Goal: Task Accomplishment & Management: Use online tool/utility

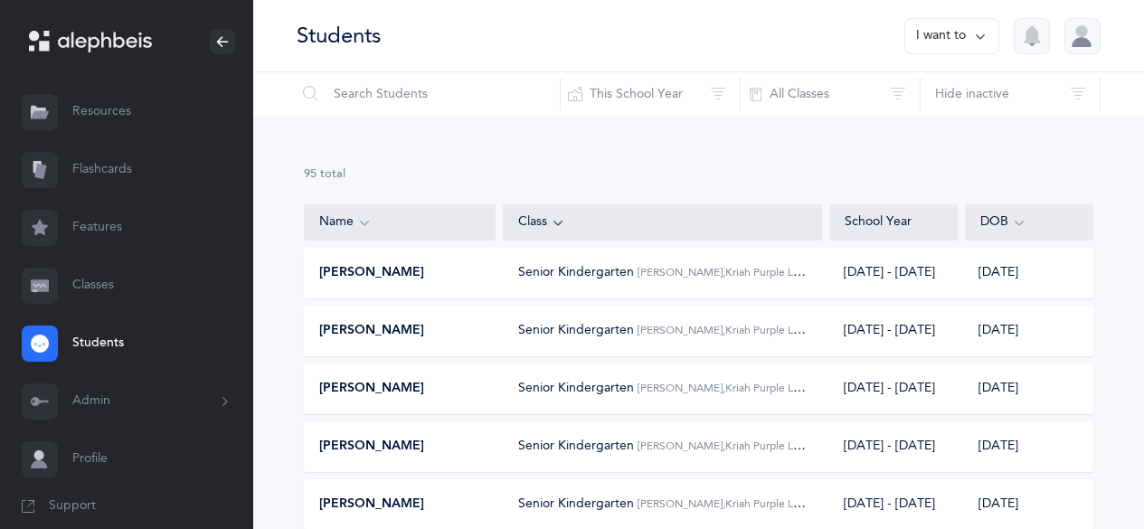
click at [83, 269] on link "Classes" at bounding box center [126, 286] width 253 height 58
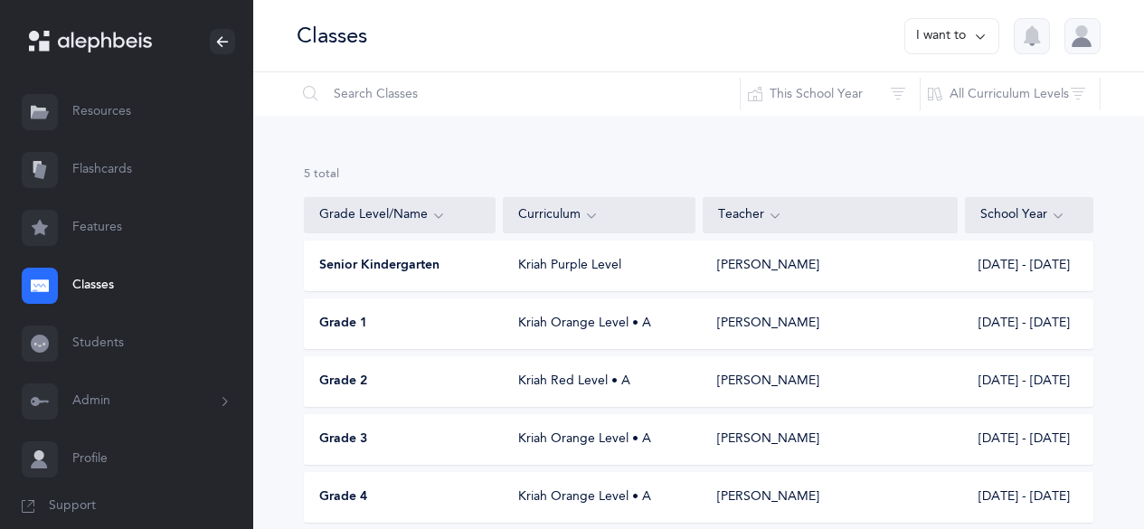
click at [345, 330] on span "Grade 1" at bounding box center [343, 324] width 48 height 18
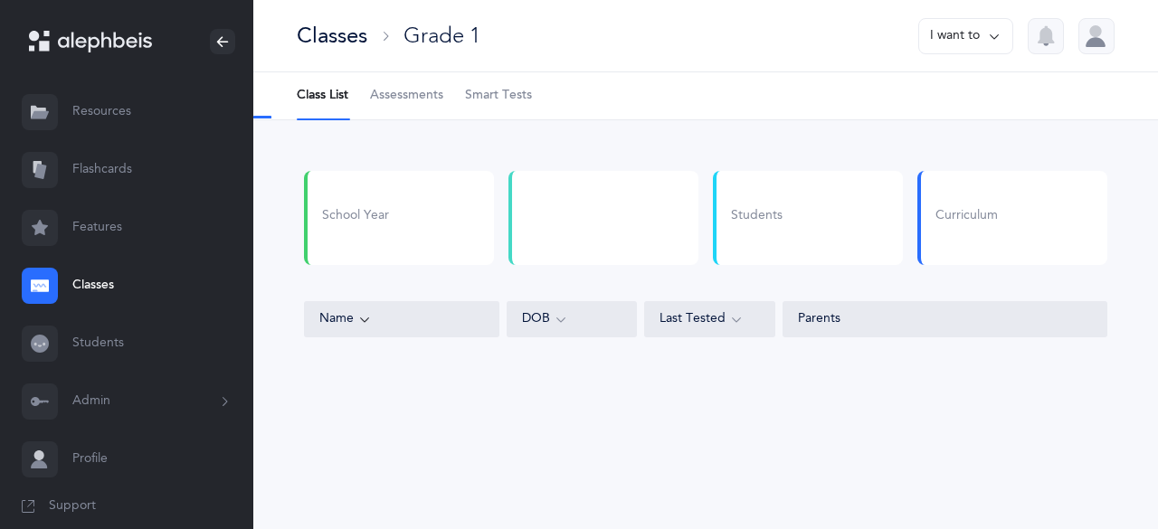
click at [414, 96] on span "Assessments" at bounding box center [406, 96] width 73 height 18
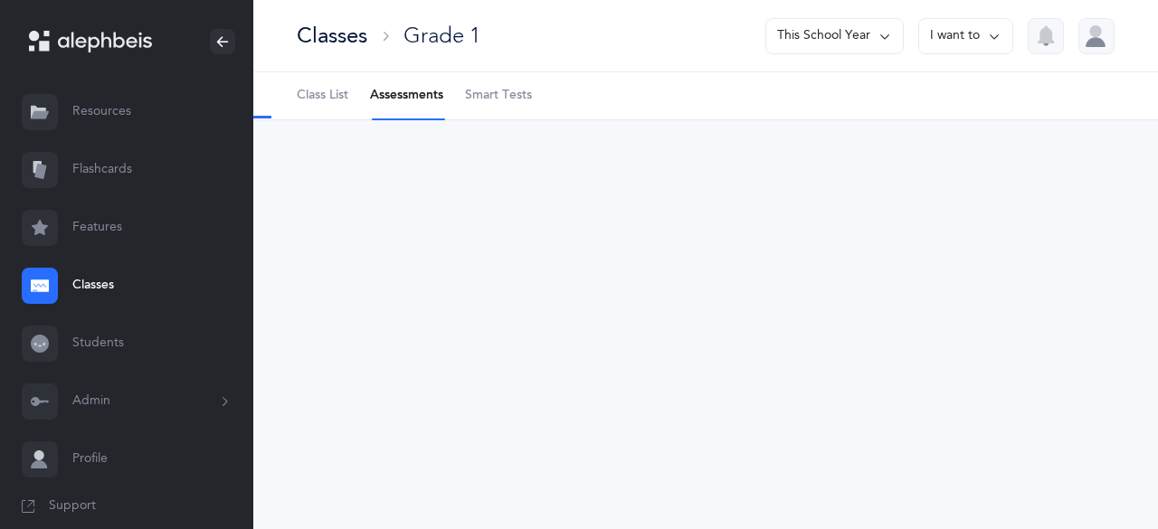
select select "2"
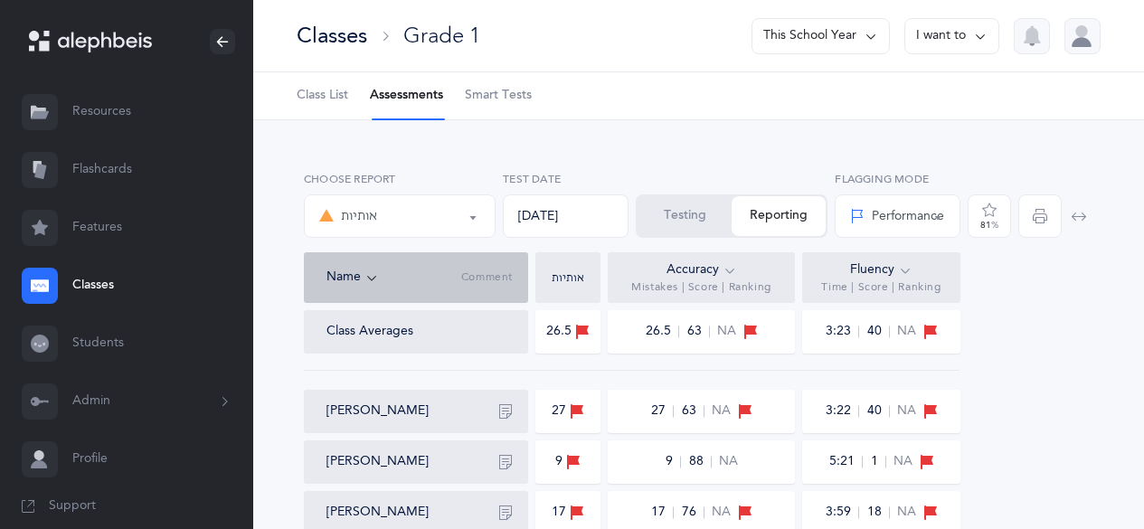
click at [671, 199] on button "Testing" at bounding box center [685, 216] width 94 height 40
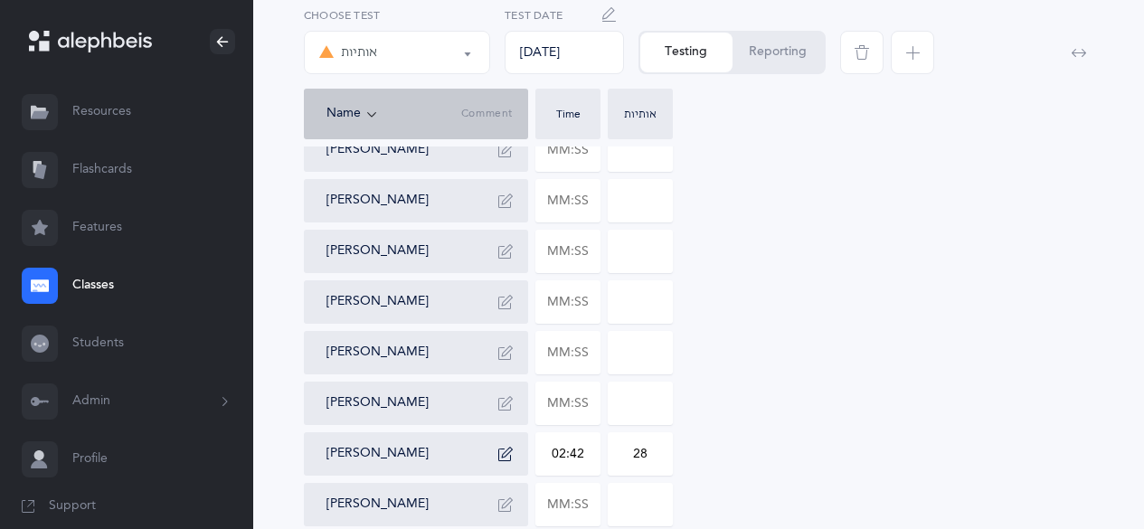
scroll to position [544, 0]
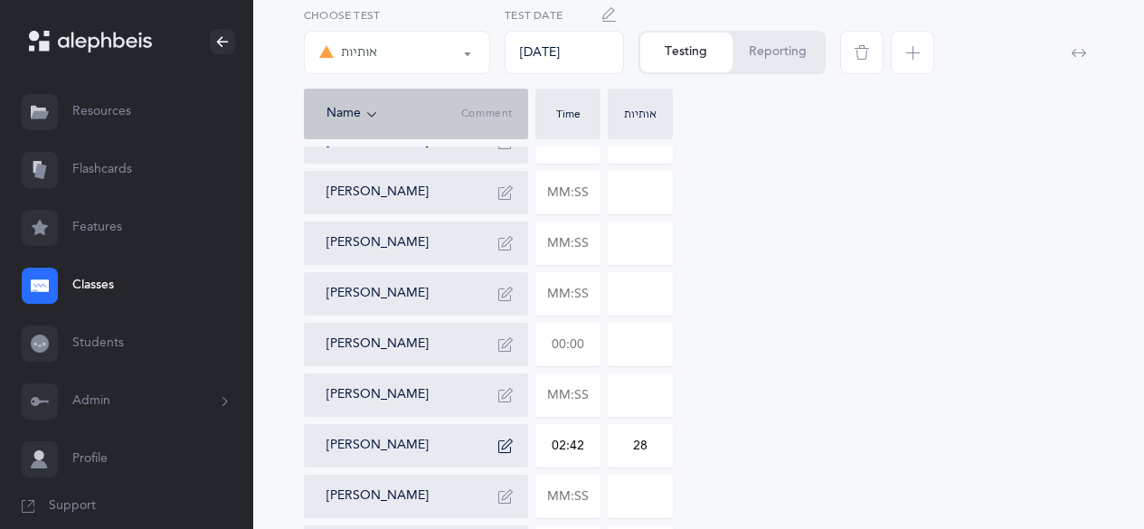
click at [559, 352] on input "text" at bounding box center [567, 345] width 63 height 42
click at [620, 347] on input at bounding box center [640, 345] width 63 height 42
type input "09:55"
drag, startPoint x: 620, startPoint y: 347, endPoint x: 650, endPoint y: 347, distance: 30.8
click at [650, 347] on input "0" at bounding box center [640, 345] width 63 height 42
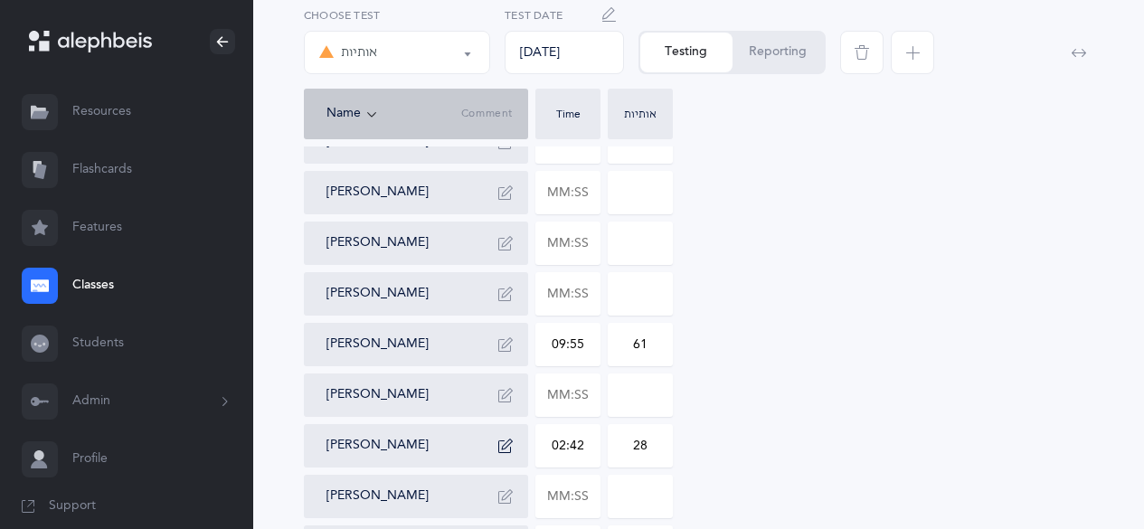
type input "61"
click at [509, 346] on icon "button" at bounding box center [505, 344] width 14 height 14
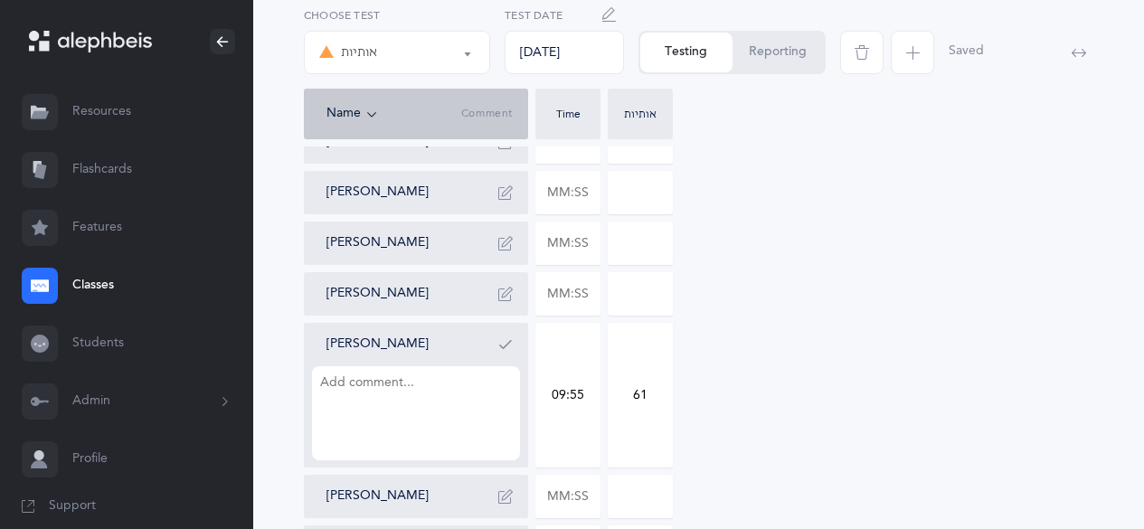
click at [465, 388] on textarea at bounding box center [416, 413] width 208 height 94
type textarea "couldnt keep finger on place. tzadik=ayin only knows א בּ ב ג ה ז"
click at [510, 345] on icon "button" at bounding box center [505, 344] width 14 height 14
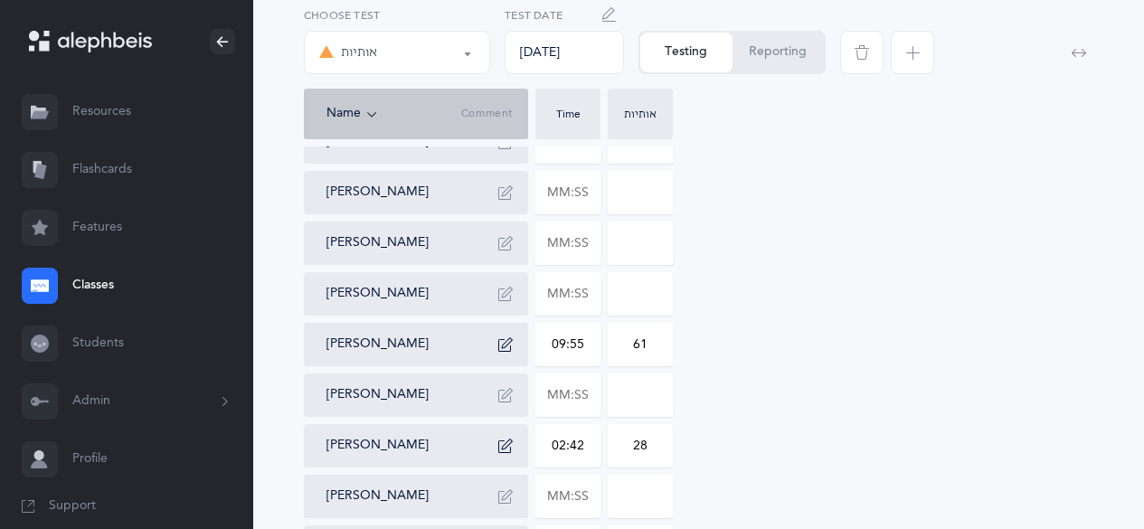
click at [511, 291] on icon "button" at bounding box center [505, 294] width 14 height 14
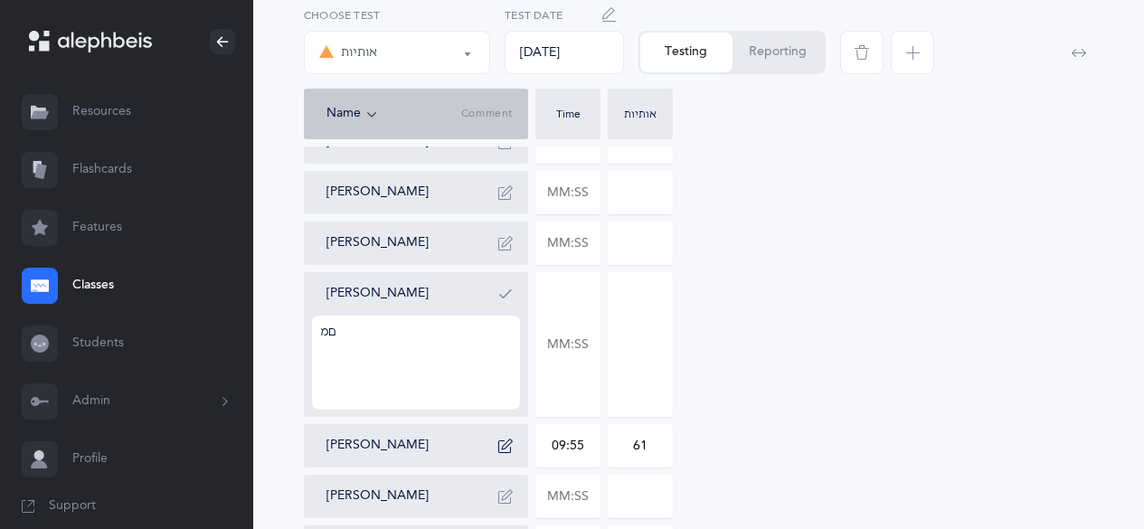
type textarea "ם"
type textarea "only knows tzadik sofit but doesnt say sofit ב said as בּ סופית"
click at [491, 291] on button "button" at bounding box center [505, 293] width 29 height 29
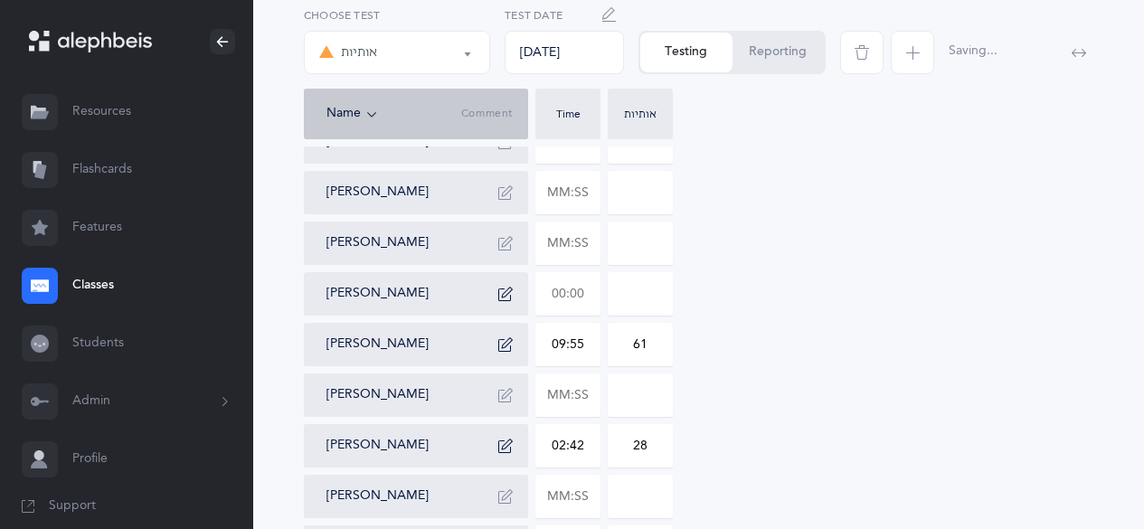
click at [557, 306] on input "text" at bounding box center [567, 294] width 63 height 42
click at [632, 297] on input at bounding box center [640, 294] width 63 height 42
type input "03:08"
type input "48"
click at [513, 247] on button "button" at bounding box center [505, 243] width 29 height 29
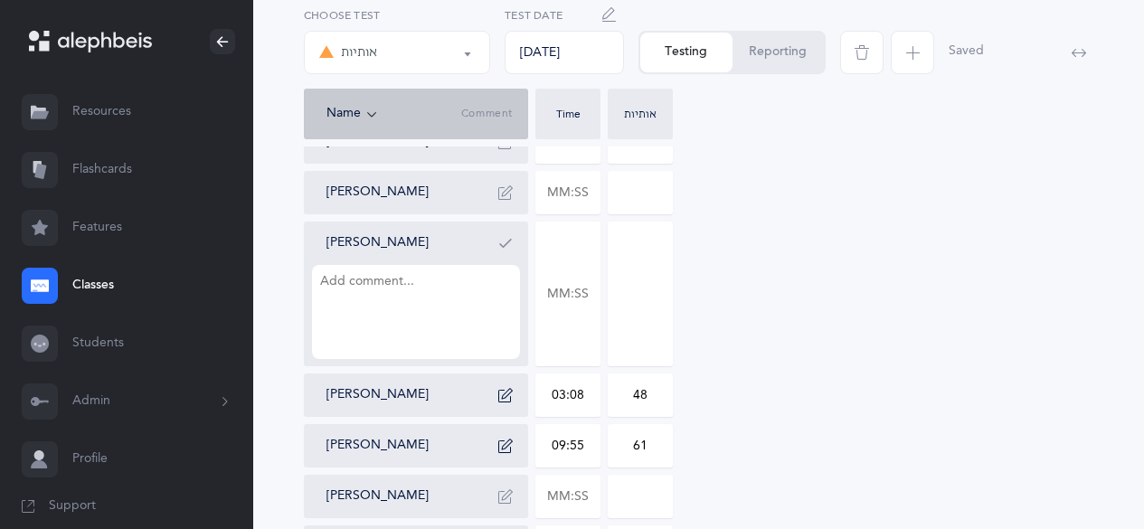
type textarea "א"
type textarea "ט\מ ק\ר vov as vet no sofiyot"
click at [515, 246] on button "button" at bounding box center [505, 243] width 29 height 29
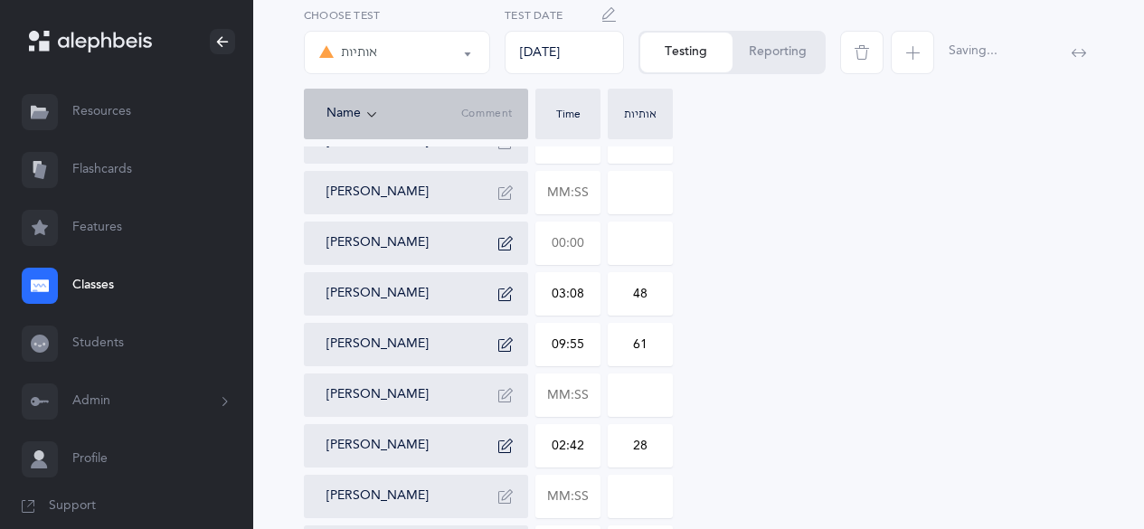
click at [574, 246] on input "text" at bounding box center [567, 243] width 63 height 42
type input "02:59"
click at [634, 249] on input "0" at bounding box center [640, 243] width 63 height 42
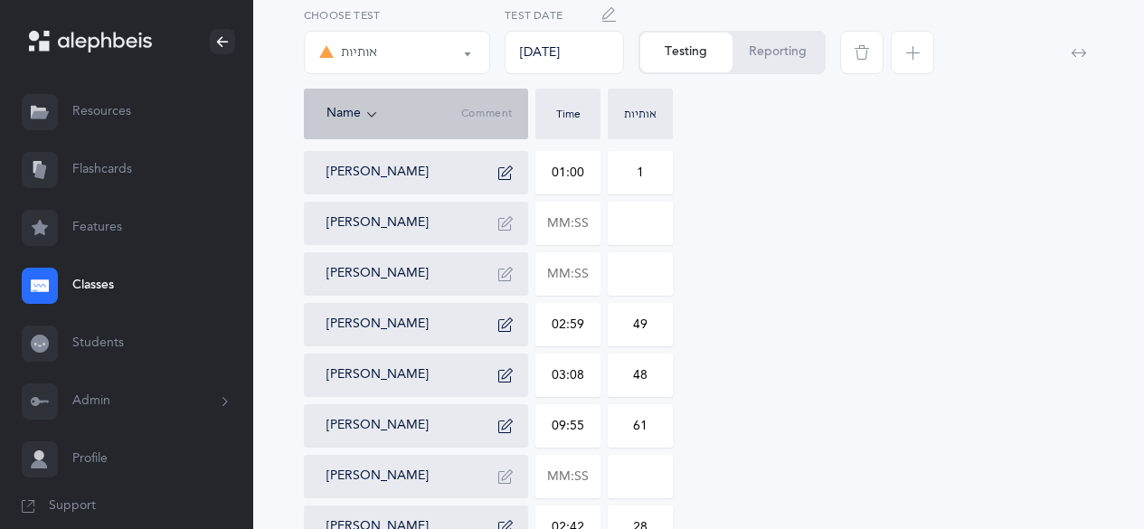
scroll to position [462, 0]
type input "49"
click at [557, 226] on input "text" at bounding box center [567, 224] width 63 height 42
type input "04:04"
type input "0"
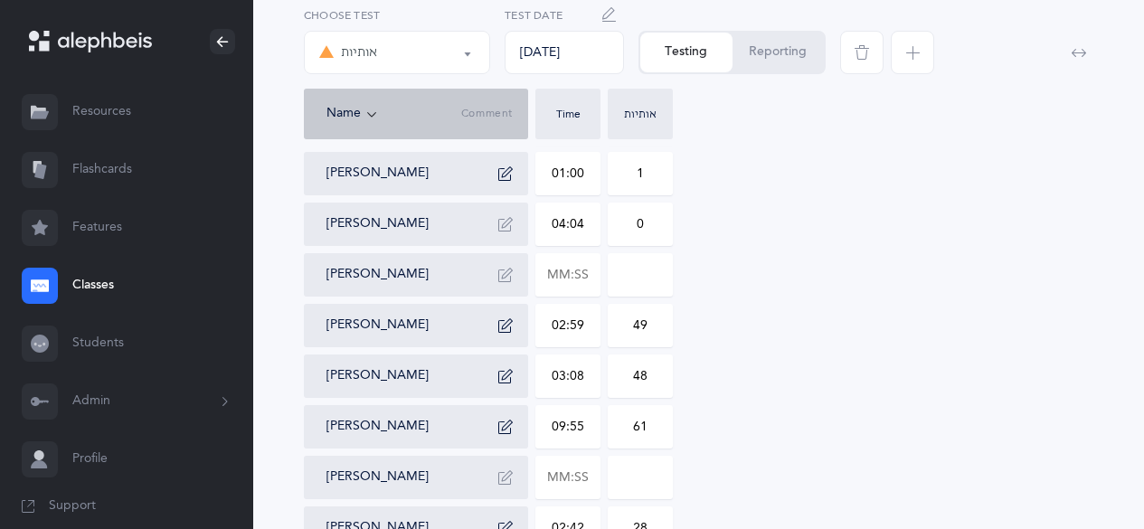
type input "04:04"
type input "26"
click at [514, 231] on button "button" at bounding box center [505, 224] width 29 height 29
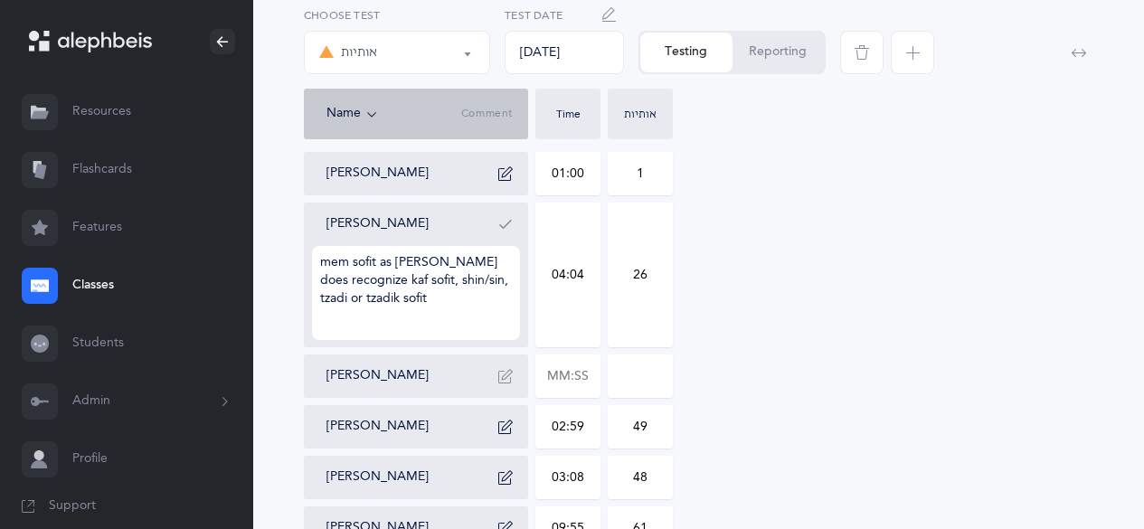
type textarea "mem sofit as [PERSON_NAME] does recognize kaf sofit, shin/sin, tzadi or tzadik …"
click at [494, 226] on button "button" at bounding box center [505, 224] width 29 height 29
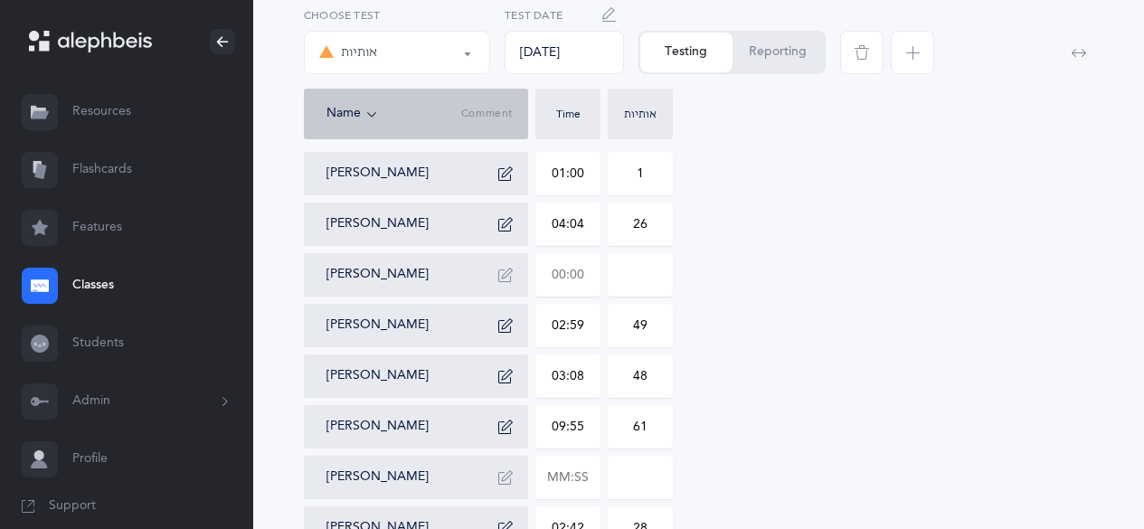
click at [554, 264] on input "text" at bounding box center [567, 275] width 63 height 42
click at [642, 281] on input at bounding box center [640, 275] width 63 height 42
type input "03:14"
click at [642, 275] on input "0" at bounding box center [640, 275] width 63 height 42
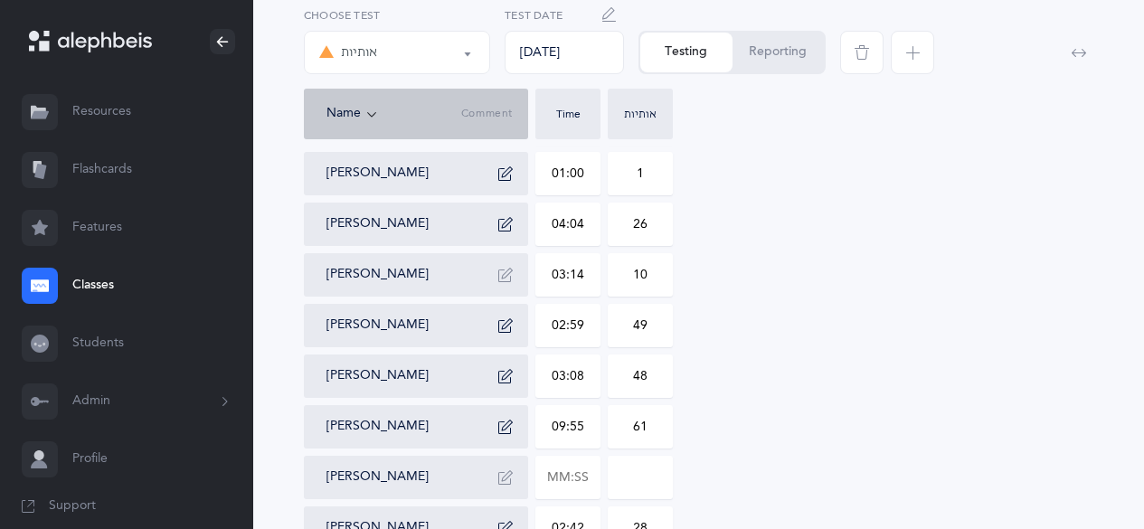
type input "10"
click at [507, 278] on icon "button" at bounding box center [505, 275] width 14 height 14
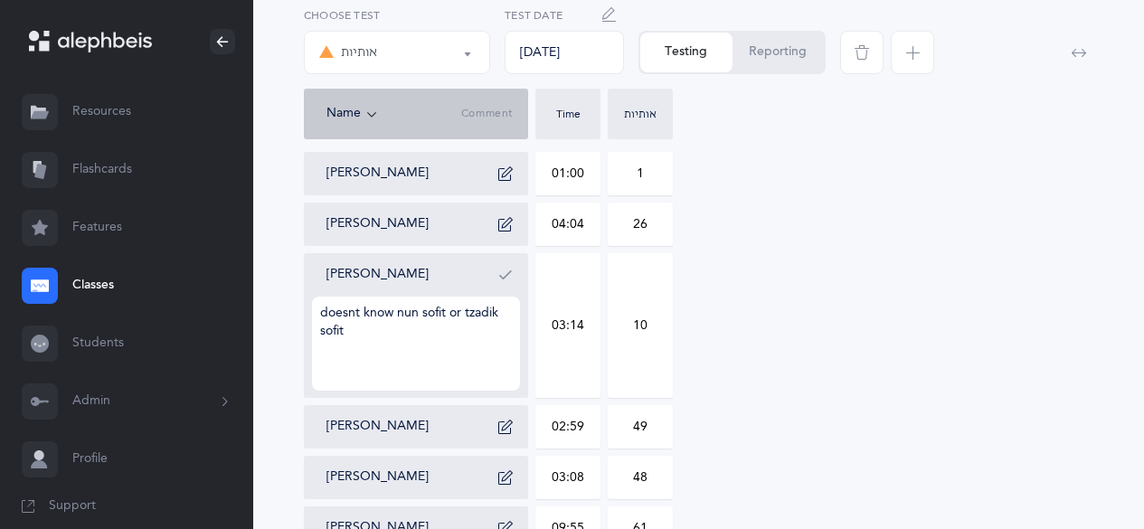
type textarea "doesnt know nun sofit or tzadik sofit"
click at [497, 277] on button "button" at bounding box center [505, 274] width 29 height 29
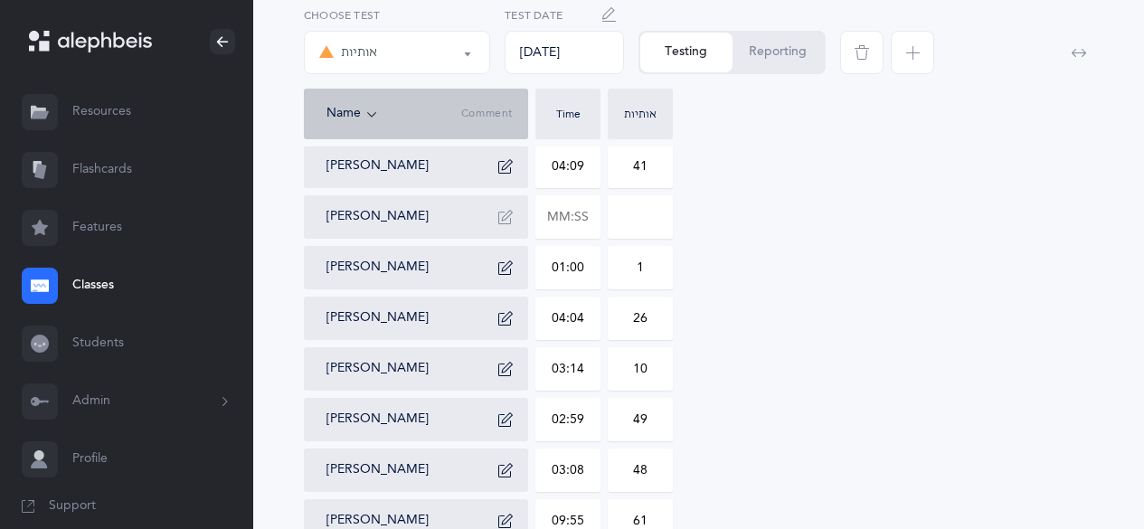
scroll to position [367, 0]
click at [559, 230] on input "text" at bounding box center [567, 218] width 63 height 42
type input "02:39"
click at [632, 228] on input "0" at bounding box center [640, 218] width 63 height 42
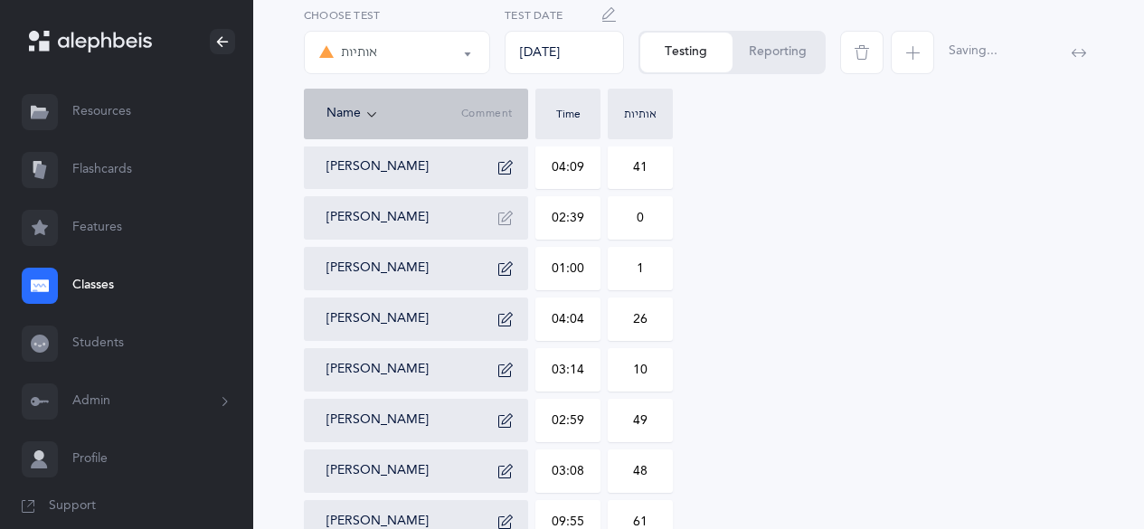
click at [632, 228] on input "0" at bounding box center [640, 218] width 63 height 42
type input "36"
click at [508, 219] on icon "button" at bounding box center [505, 218] width 14 height 14
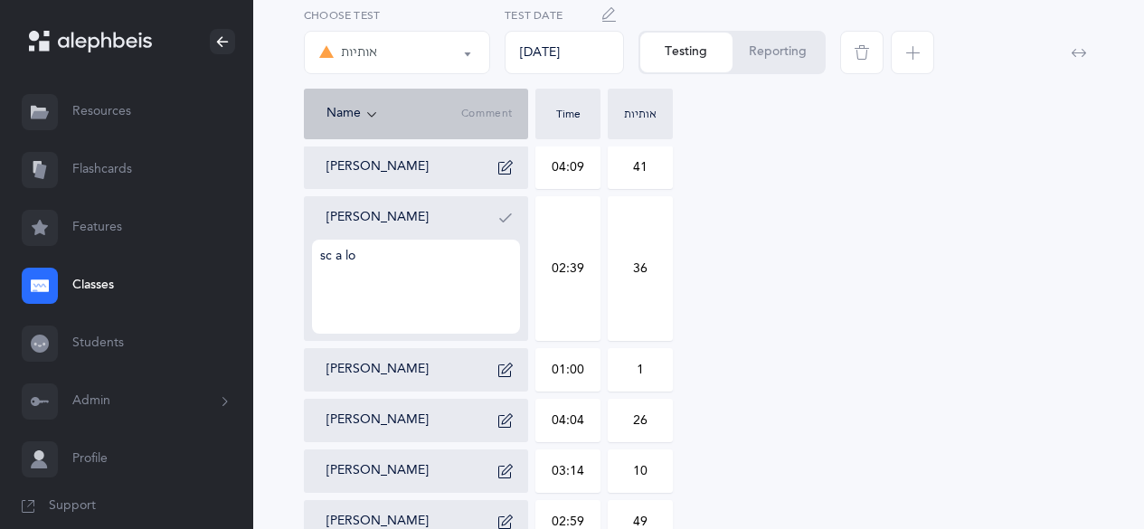
type textarea "sc a lot"
click at [493, 224] on button "button" at bounding box center [505, 217] width 29 height 29
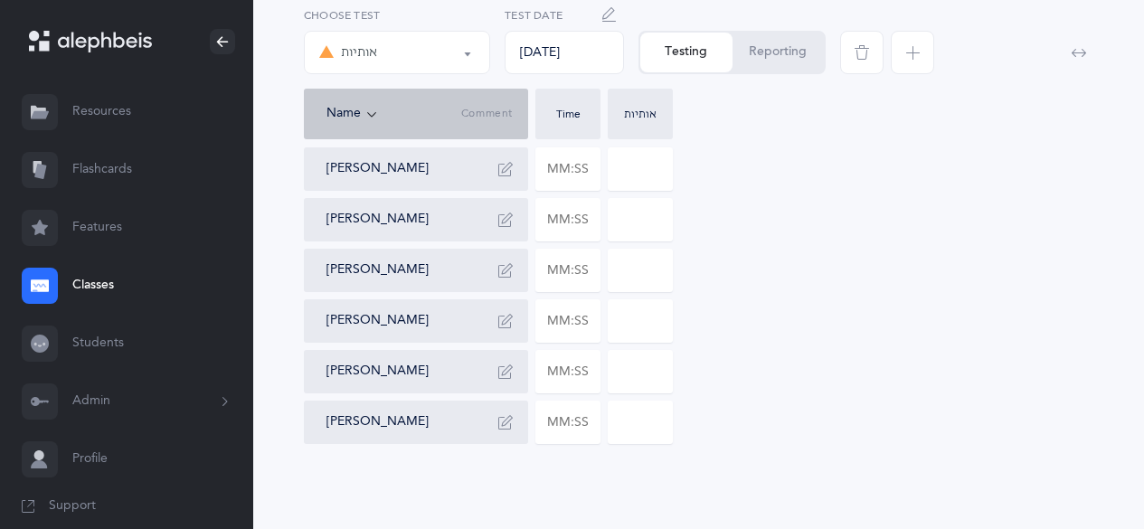
scroll to position [1026, 0]
click at [68, 283] on link "Classes" at bounding box center [126, 286] width 253 height 58
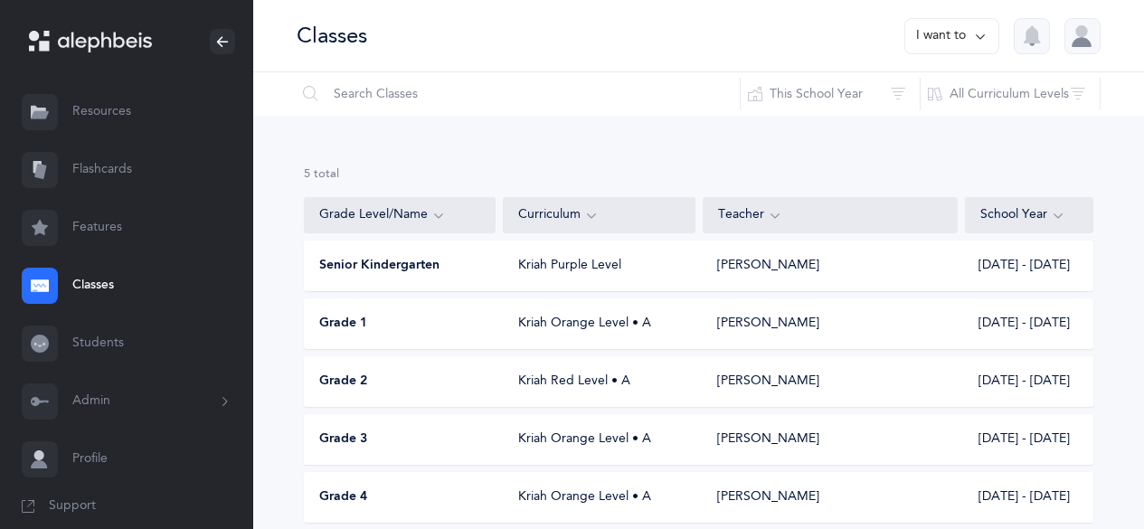
click at [360, 440] on span "Grade 3" at bounding box center [343, 440] width 48 height 18
click at [360, 440] on div "Classes I want to Reset Filter This School Year All School Years This School Ye…" at bounding box center [698, 301] width 891 height 602
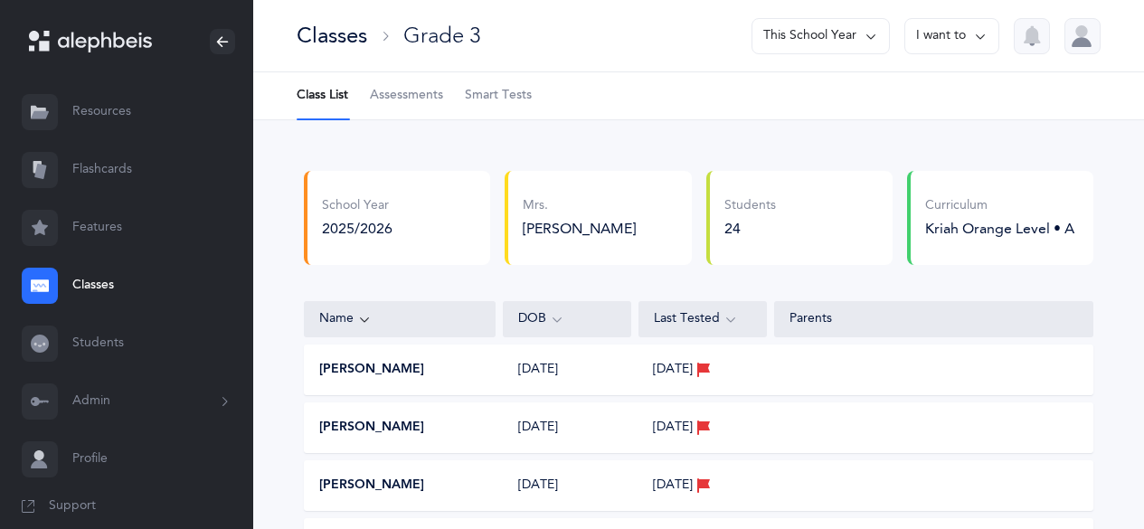
click at [412, 93] on span "Assessments" at bounding box center [406, 96] width 73 height 18
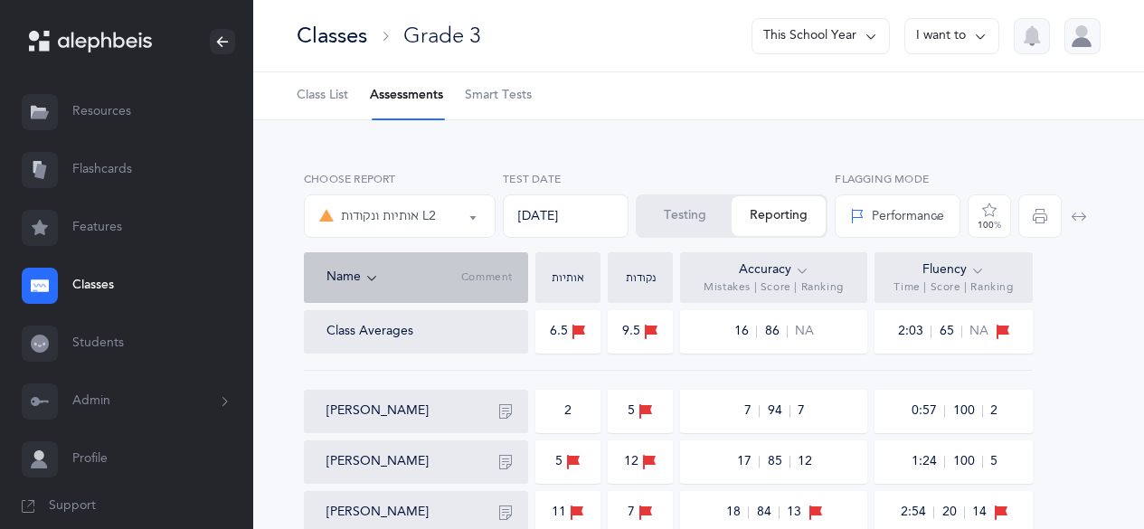
click at [667, 226] on button "Testing" at bounding box center [685, 216] width 94 height 40
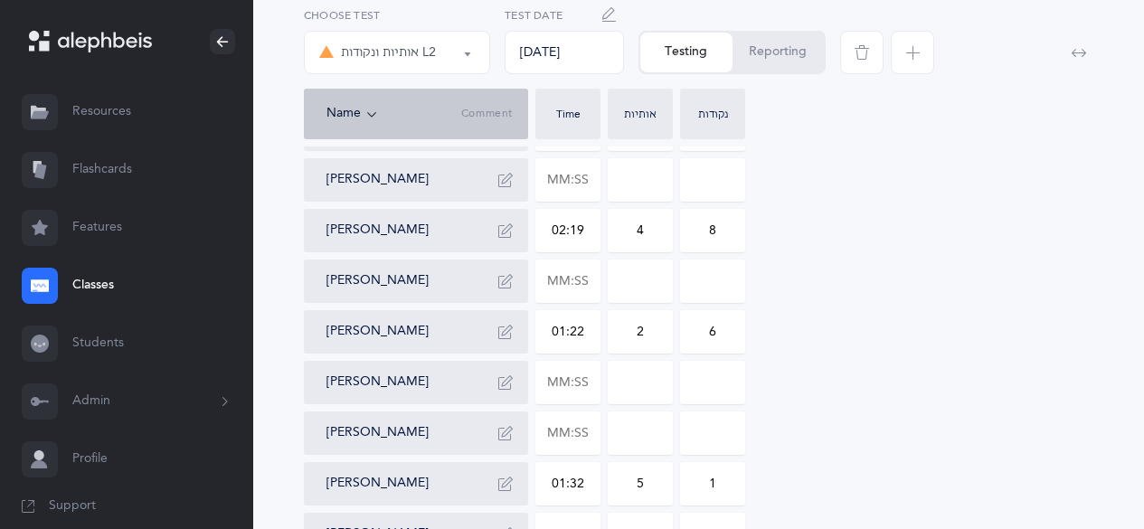
scroll to position [767, 0]
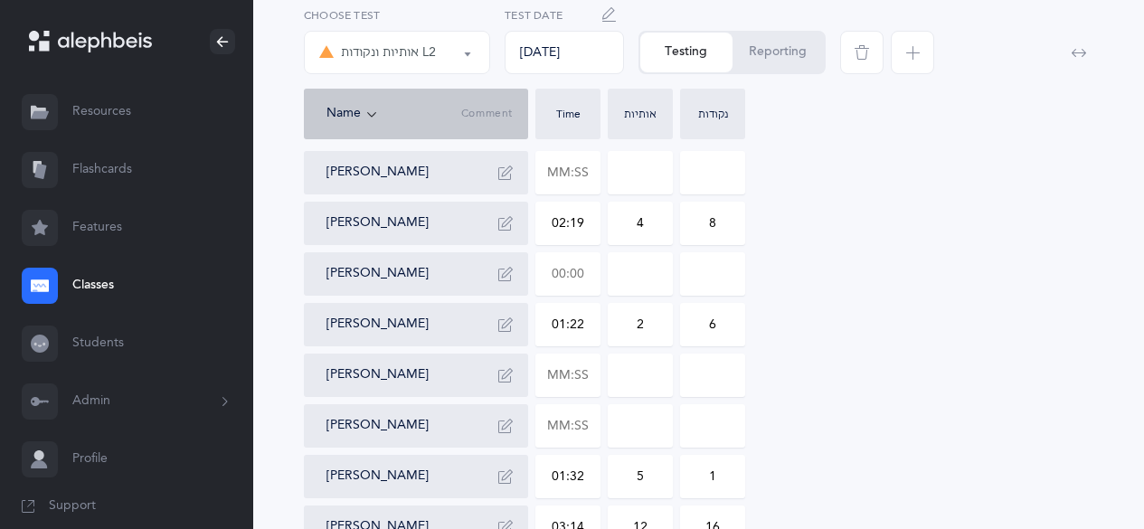
click at [561, 284] on input "text" at bounding box center [567, 274] width 63 height 42
click at [465, 61] on button "אותיות ונקודות L2" at bounding box center [397, 52] width 186 height 43
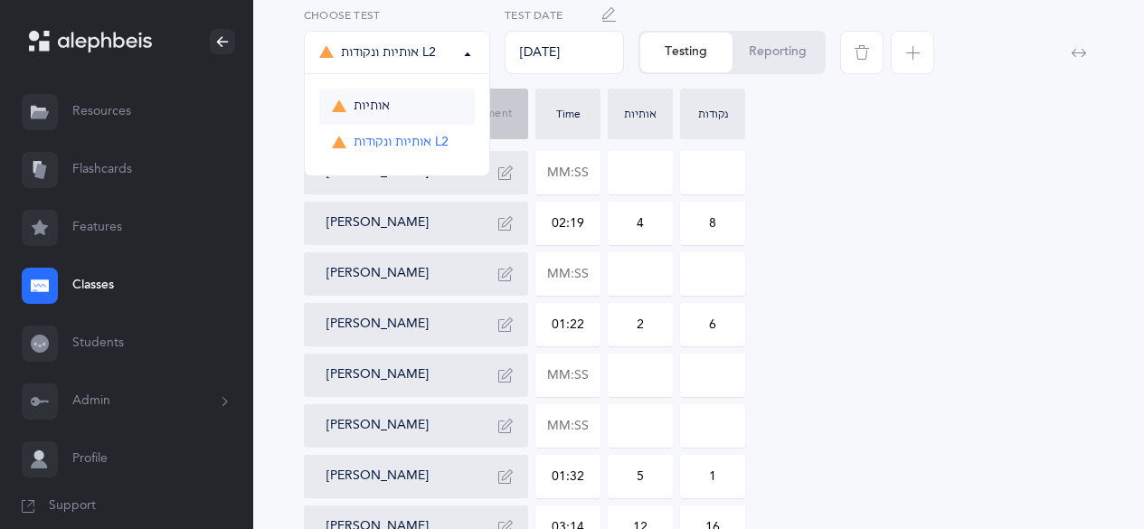
click at [404, 119] on link "אותיות" at bounding box center [397, 107] width 156 height 36
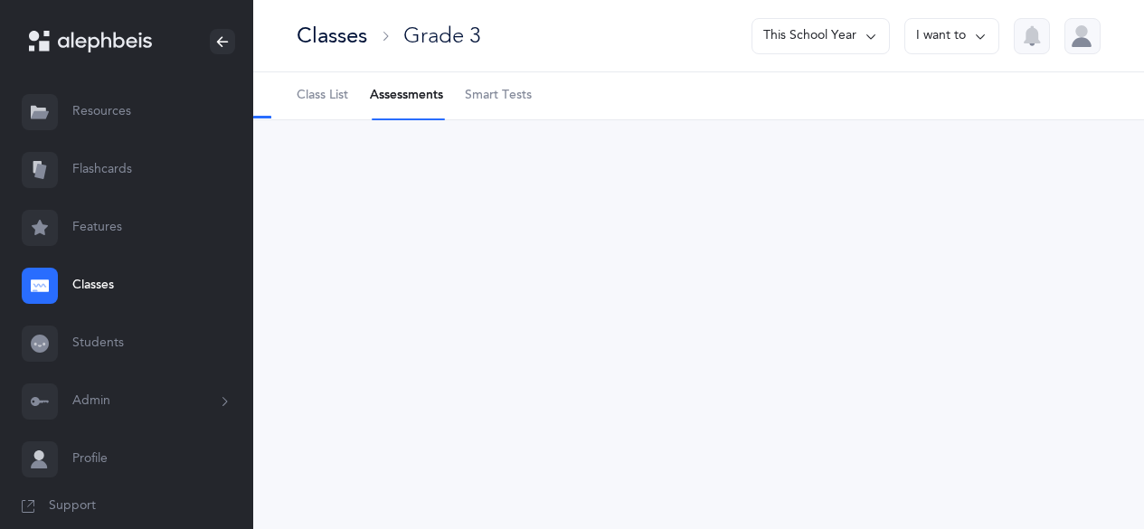
scroll to position [0, 0]
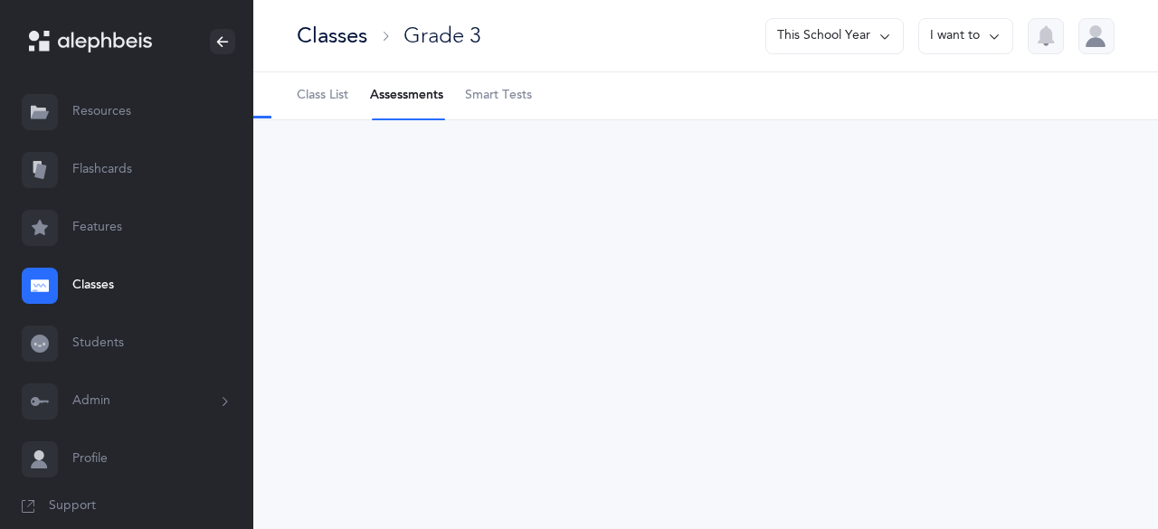
select select "2"
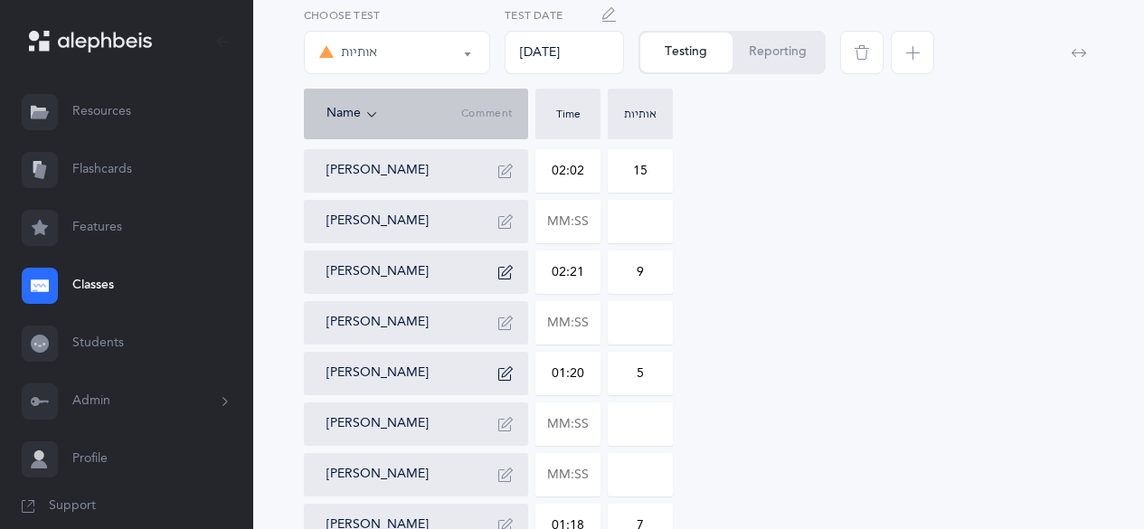
scroll to position [719, 0]
click at [557, 423] on input "text" at bounding box center [567, 423] width 63 height 42
type input "02:45"
click at [615, 423] on input "0" at bounding box center [640, 423] width 63 height 42
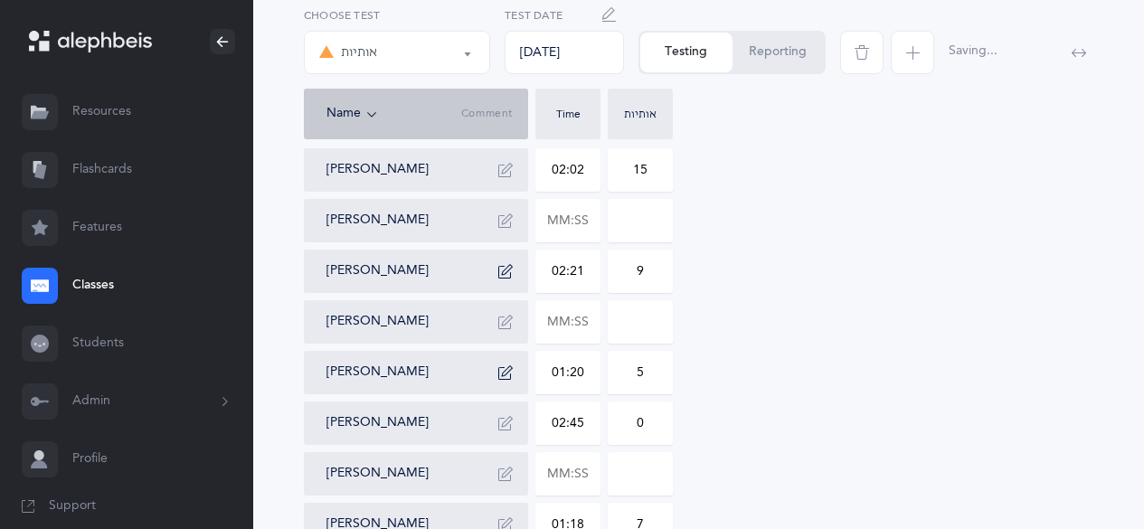
click at [615, 423] on input "0" at bounding box center [640, 423] width 63 height 42
type input "27"
click at [501, 422] on icon "button" at bounding box center [505, 423] width 14 height 14
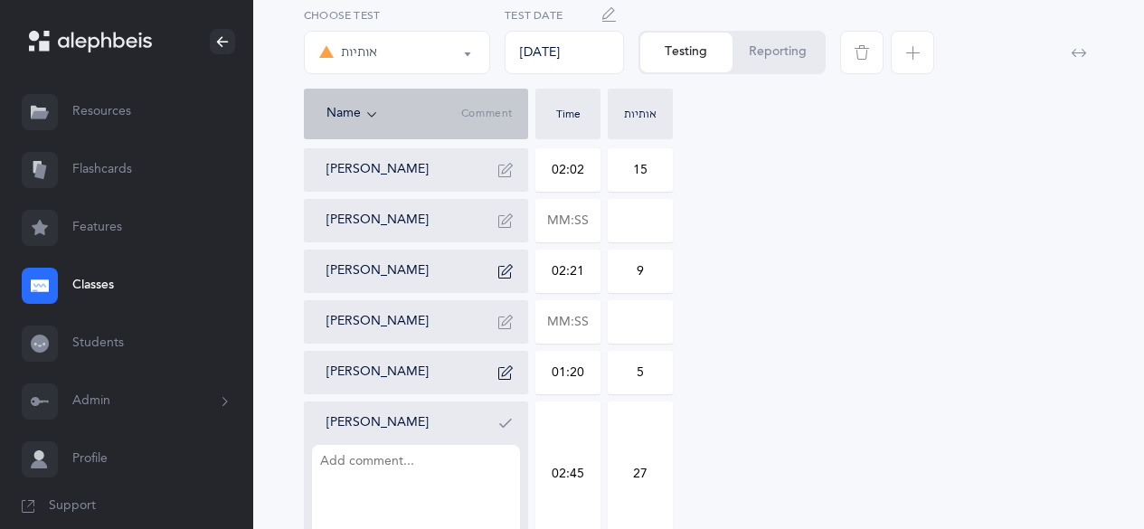
click at [381, 479] on textarea at bounding box center [416, 492] width 208 height 94
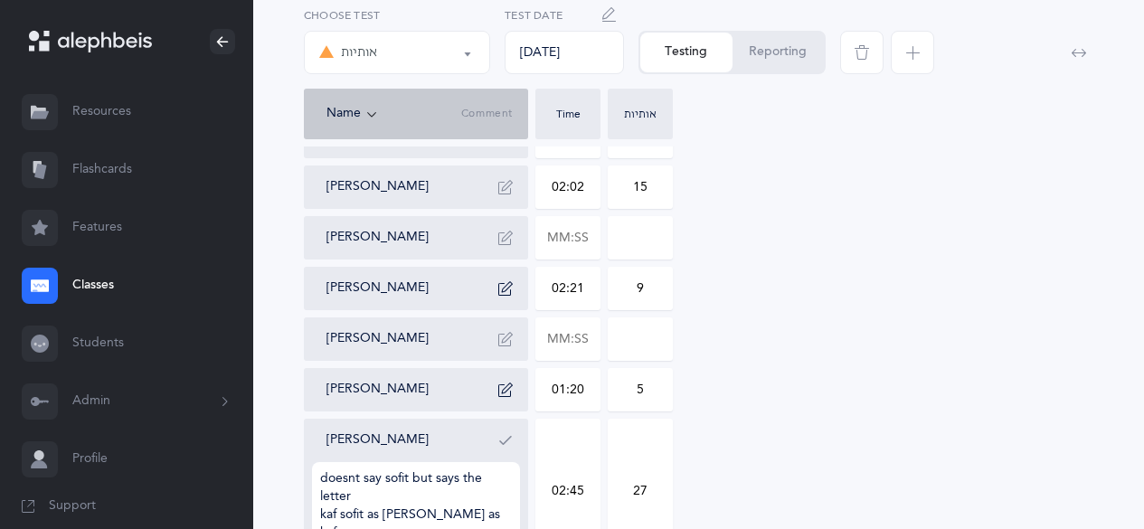
scroll to position [731, 0]
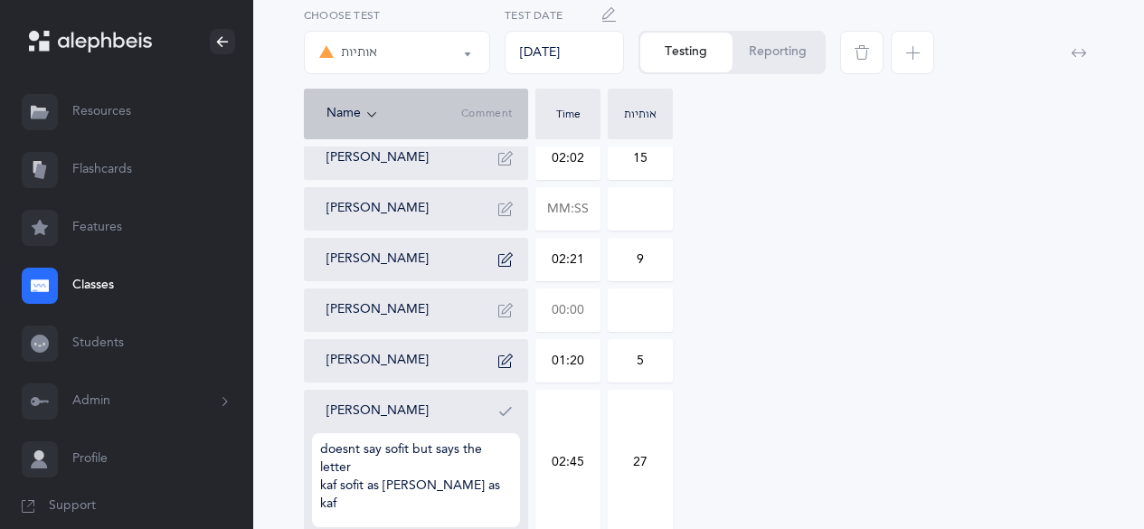
type textarea "doesnt say sofit but says the letter kaf sofit as [PERSON_NAME] as kaf"
click at [556, 315] on input "text" at bounding box center [567, 310] width 63 height 42
click at [507, 413] on icon "button" at bounding box center [505, 411] width 14 height 14
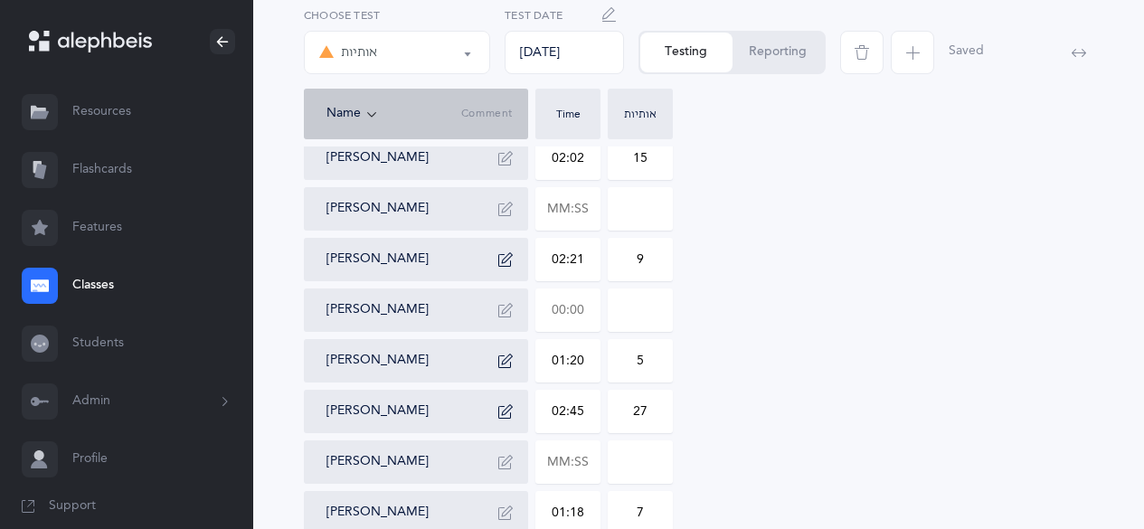
click at [566, 317] on input "text" at bounding box center [567, 310] width 63 height 42
type input "03:38"
type input "0"
type input "03:38"
type input "1"
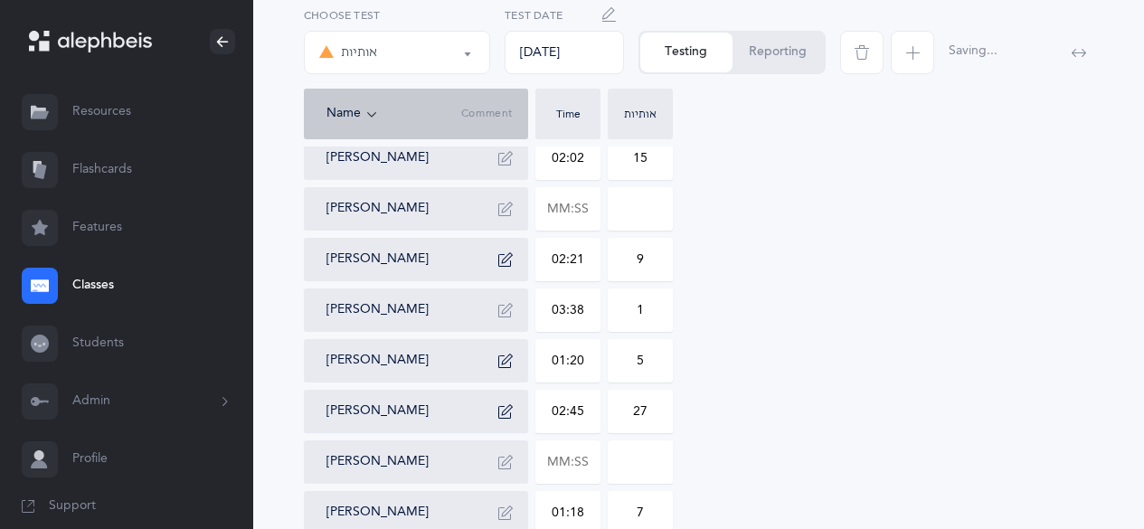
click at [571, 306] on input "03:38" at bounding box center [567, 310] width 63 height 42
type input "04:10"
click at [639, 305] on input "1" at bounding box center [640, 310] width 63 height 42
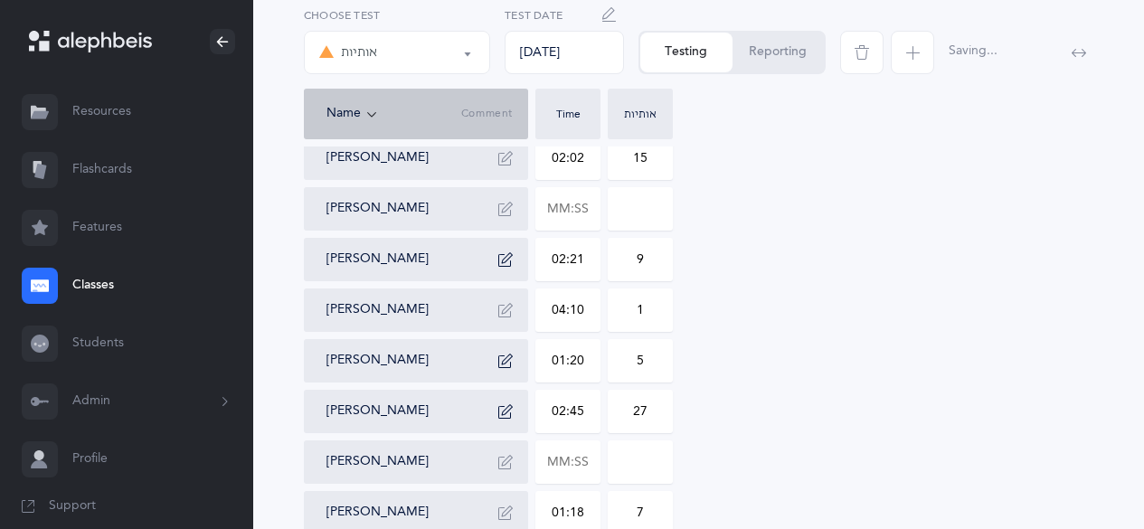
drag, startPoint x: 639, startPoint y: 305, endPoint x: 677, endPoint y: 318, distance: 41.2
click at [677, 318] on div "Lotem Aharoni 01:18 3 [PERSON_NAME] 01:47 16 [PERSON_NAME] 01:51 13 [PERSON_NAM…" at bounding box center [699, 183] width 790 height 1208
type input "24"
click at [509, 305] on icon "button" at bounding box center [505, 310] width 14 height 14
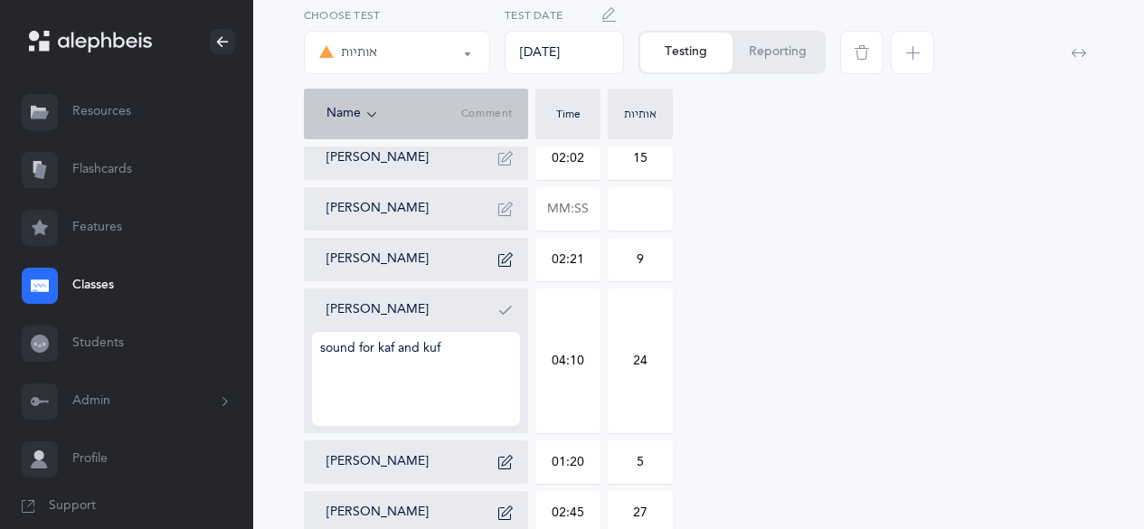
type textarea "sound for kaf and kuf"
click at [509, 301] on button "button" at bounding box center [505, 310] width 29 height 29
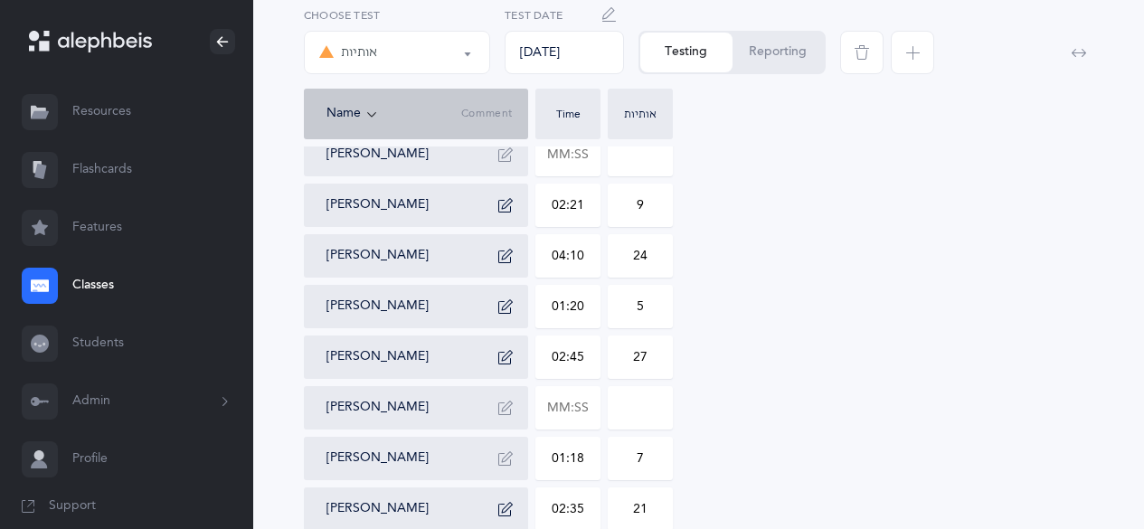
scroll to position [787, 0]
click at [564, 405] on input "text" at bounding box center [567, 406] width 63 height 42
type input "02:27"
click at [629, 410] on input "0" at bounding box center [640, 406] width 63 height 42
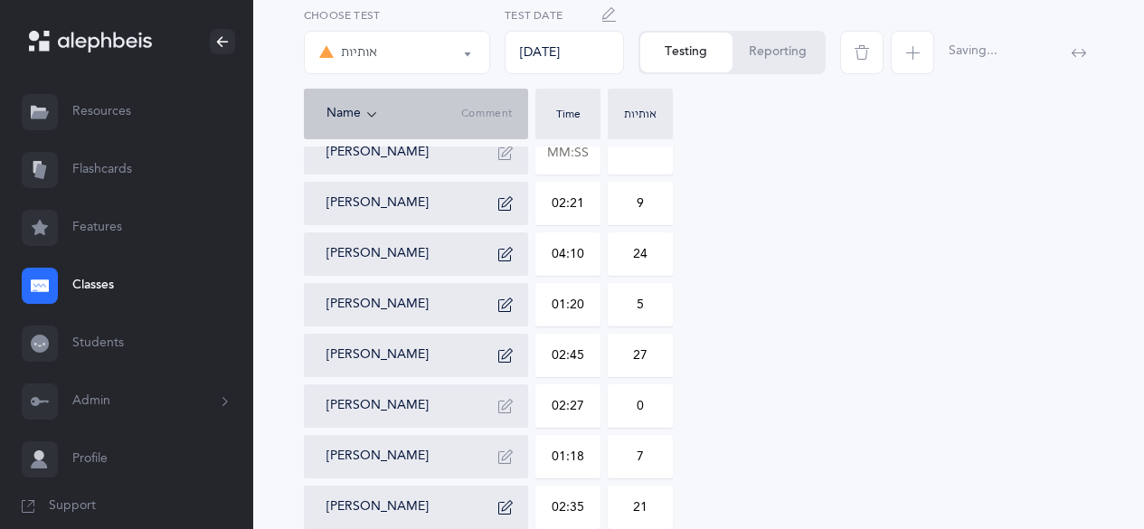
click at [629, 410] on input "0" at bounding box center [640, 406] width 63 height 42
type input "16"
click at [508, 405] on icon "button" at bounding box center [505, 406] width 14 height 14
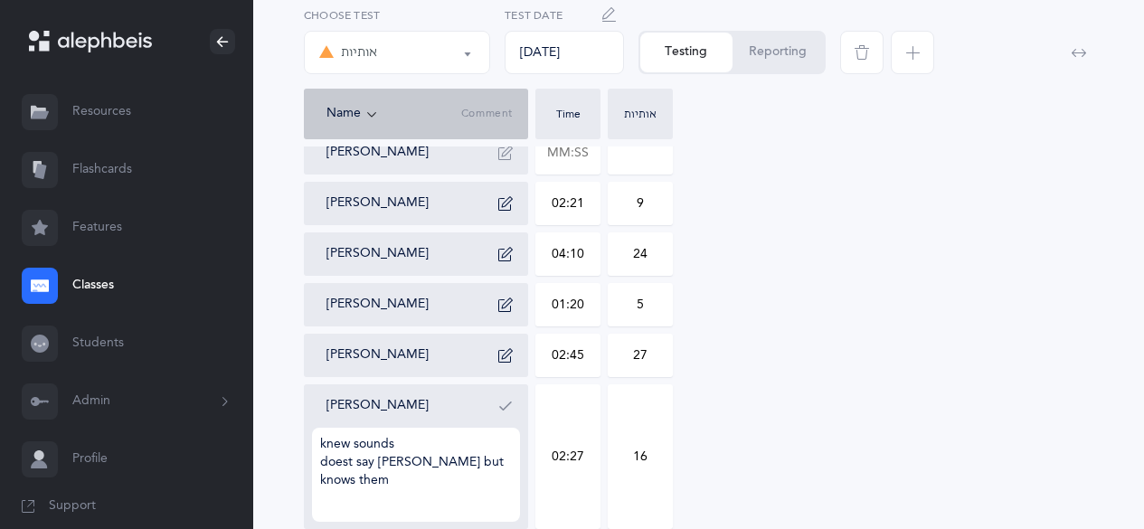
type textarea "knew sounds doest say [PERSON_NAME] but knows them"
click at [505, 404] on icon "button" at bounding box center [505, 406] width 14 height 14
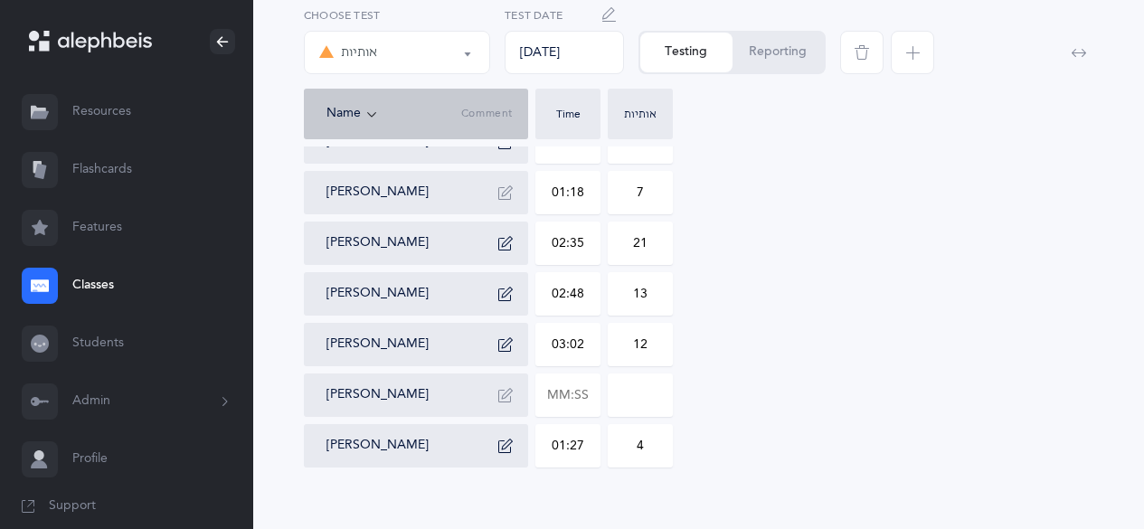
scroll to position [1076, 0]
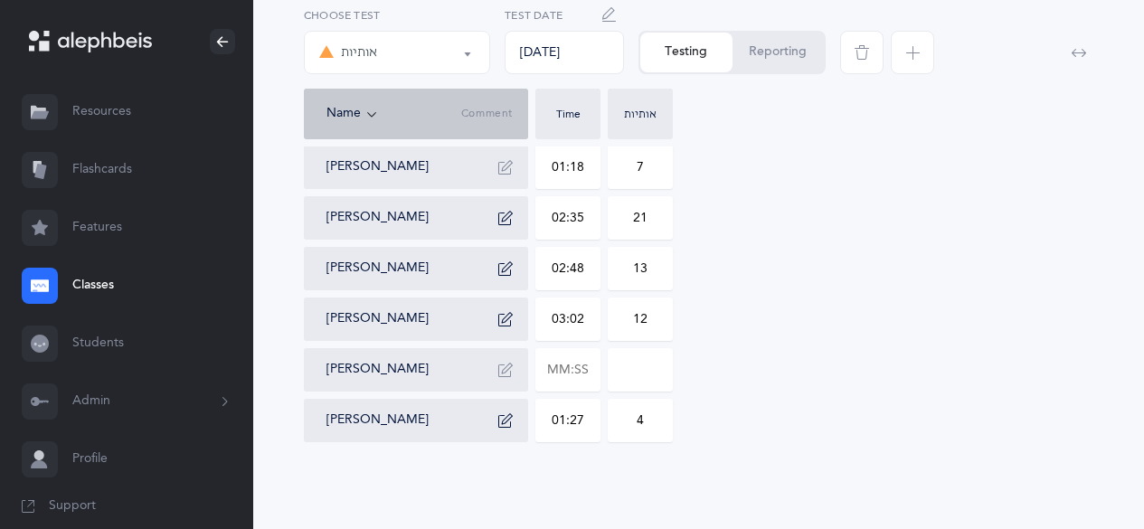
click at [446, 47] on div "אותיות" at bounding box center [397, 52] width 156 height 31
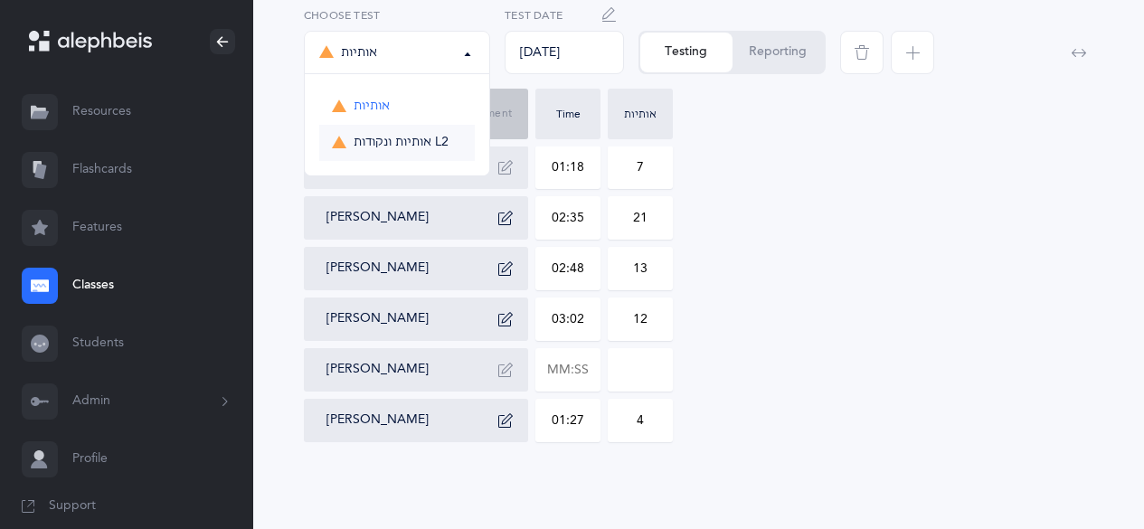
click at [417, 130] on link "אותיות ונקודות L2" at bounding box center [397, 143] width 156 height 36
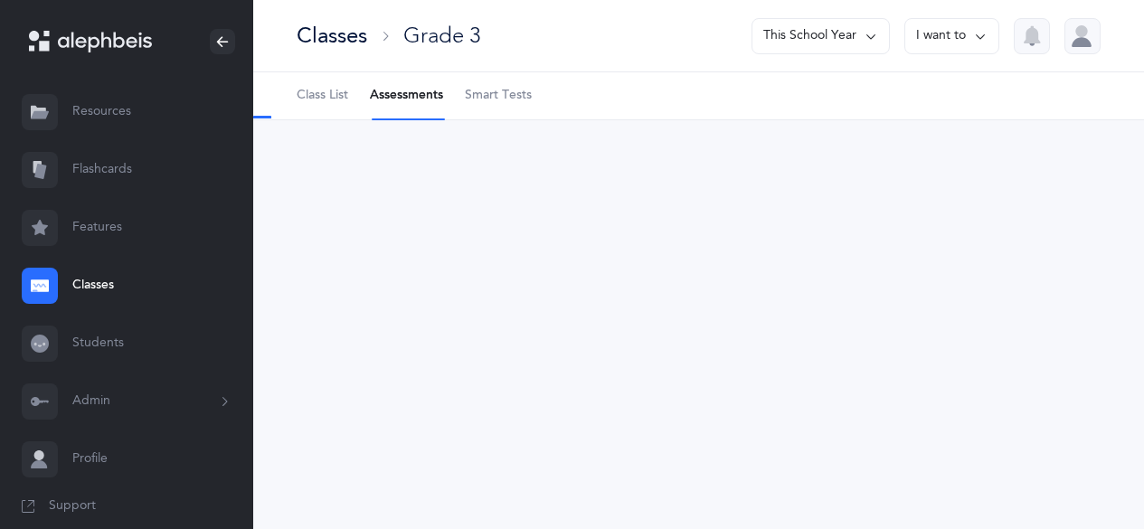
scroll to position [0, 0]
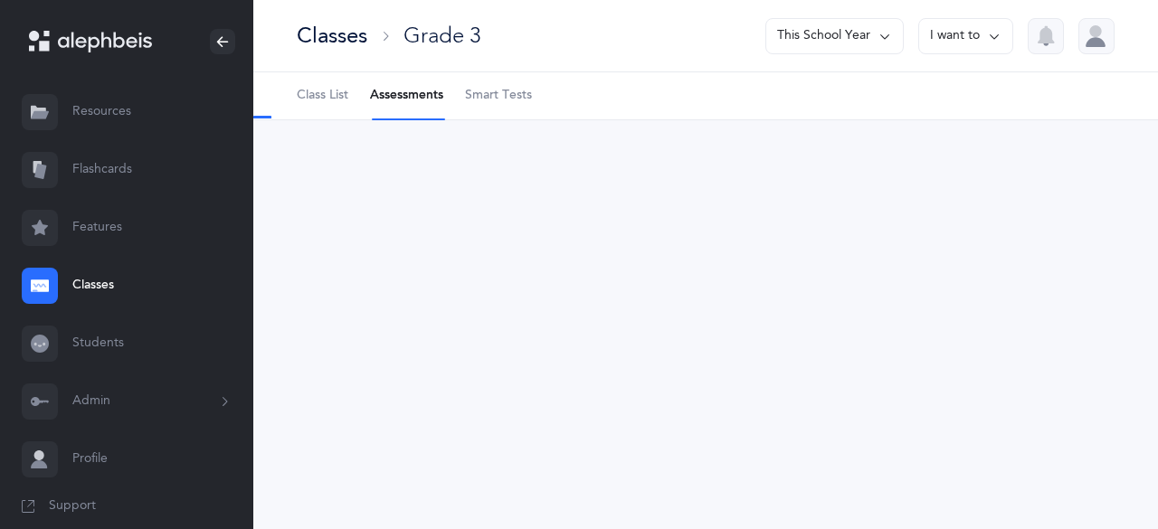
select select "9"
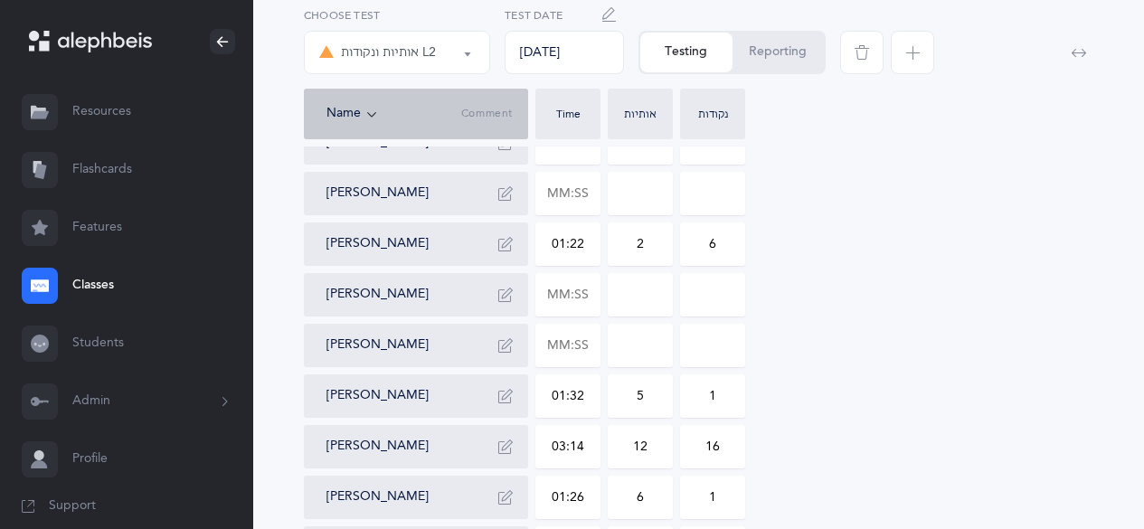
scroll to position [848, 0]
click at [575, 357] on input "text" at bounding box center [567, 345] width 63 height 42
type input "02:17"
type input "0"
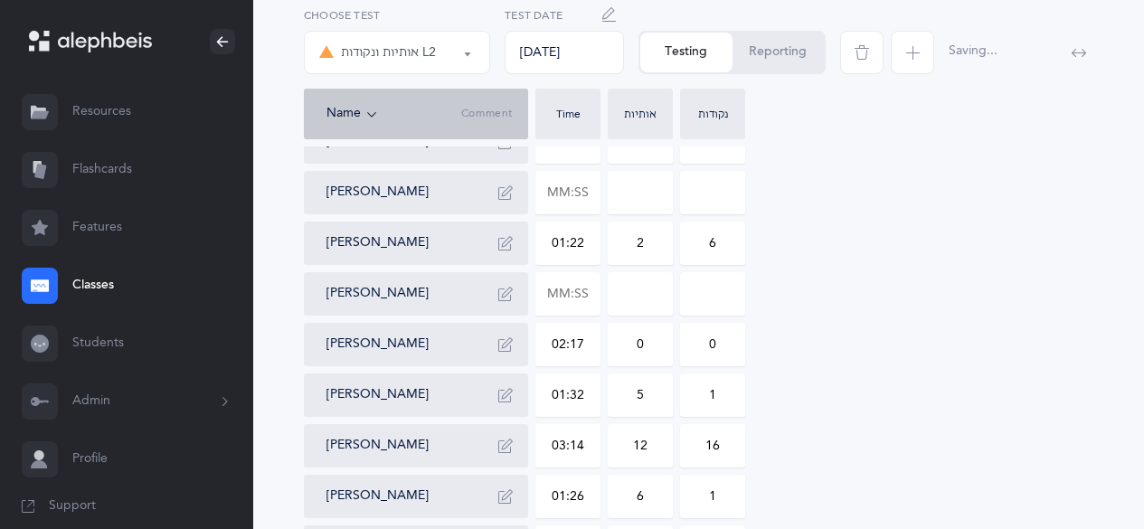
click at [625, 340] on input "0" at bounding box center [640, 345] width 63 height 42
type input "6"
click at [706, 347] on input "0" at bounding box center [712, 345] width 63 height 42
type input "11"
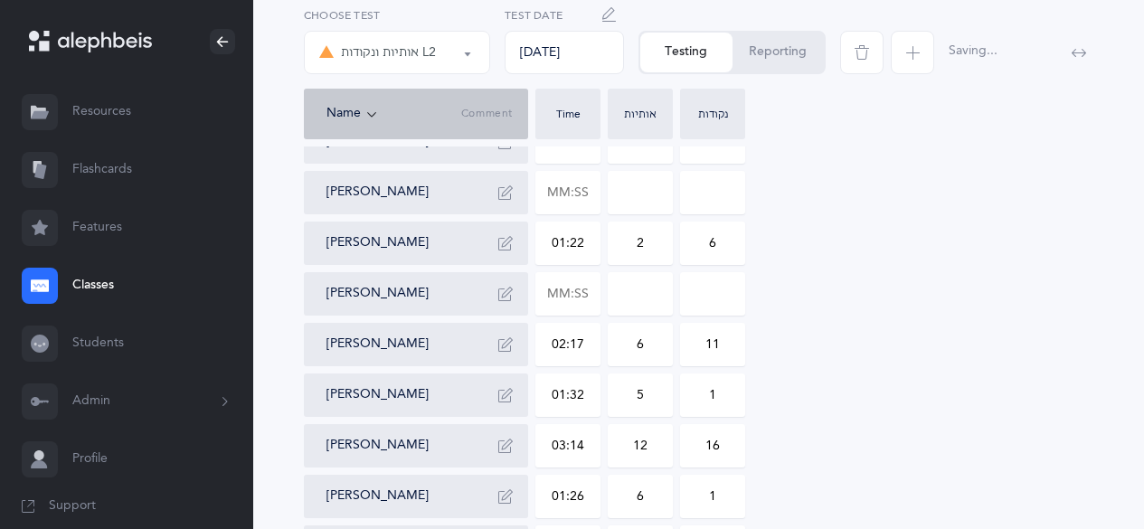
click at [507, 343] on icon "button" at bounding box center [505, 344] width 14 height 14
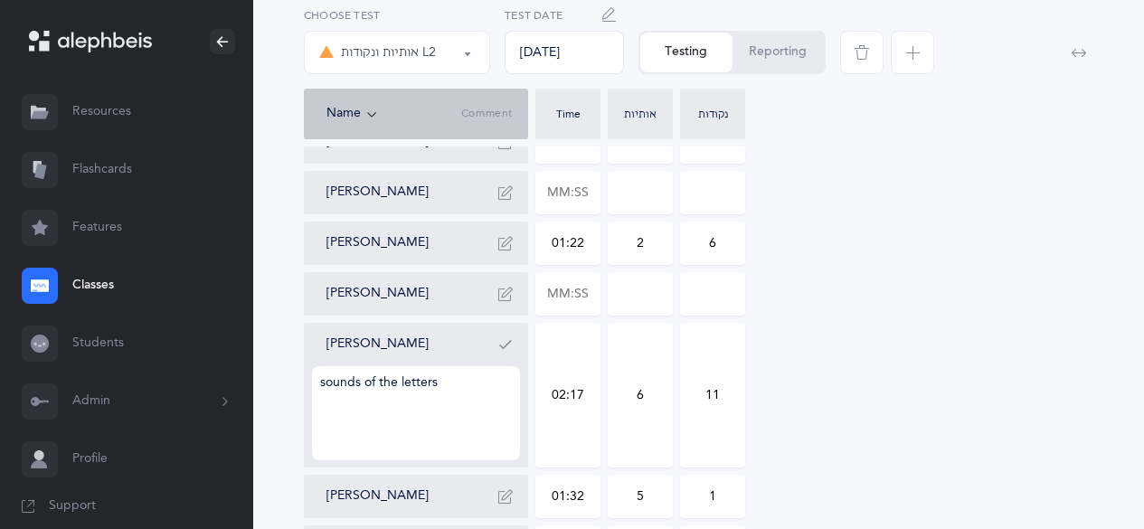
type textarea "sounds of the letters"
click at [499, 341] on icon "button" at bounding box center [505, 344] width 14 height 14
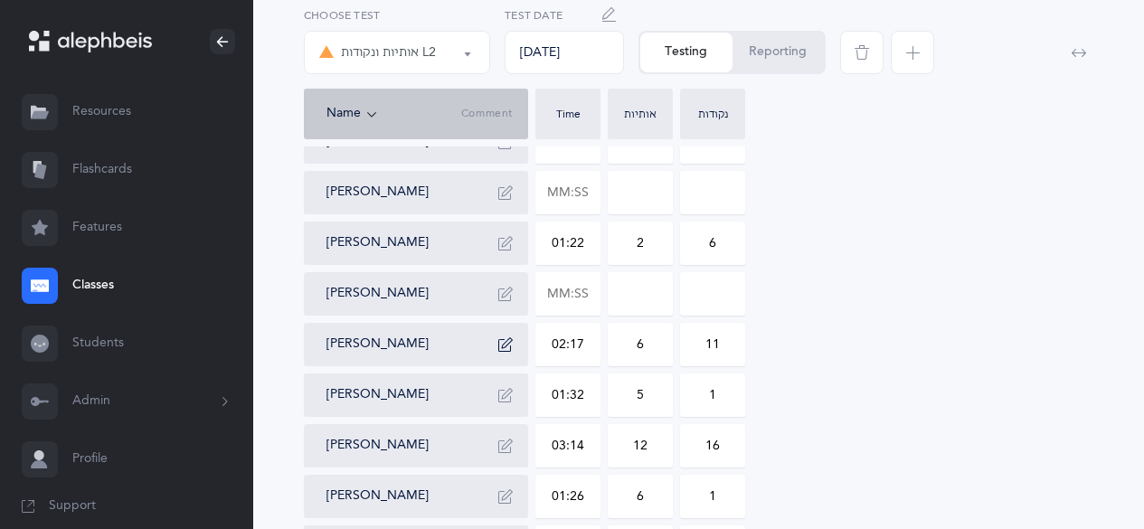
click at [467, 57] on button "אותיות ונקודות L2" at bounding box center [397, 52] width 186 height 43
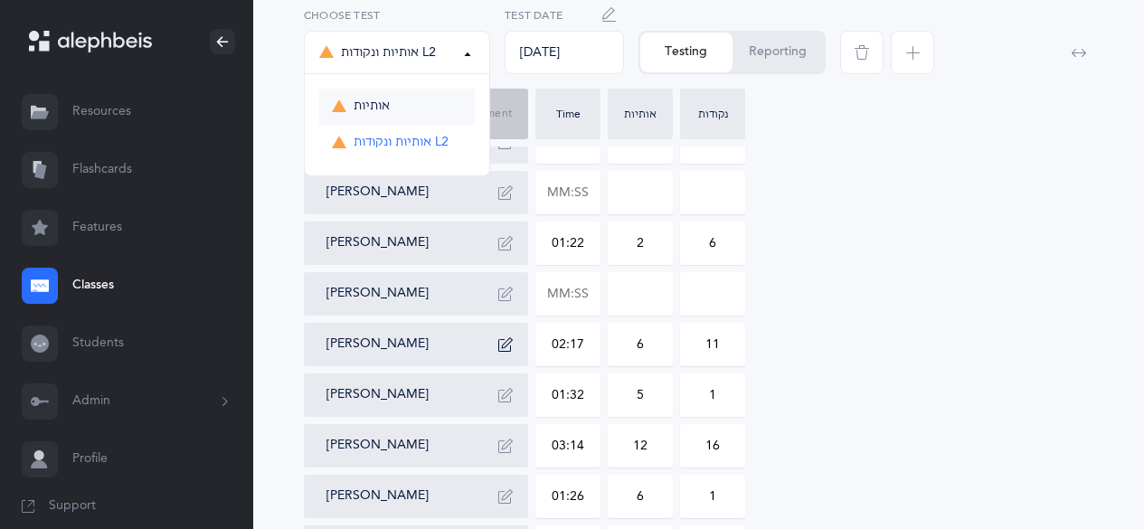
click at [421, 108] on link "אותיות" at bounding box center [397, 107] width 156 height 36
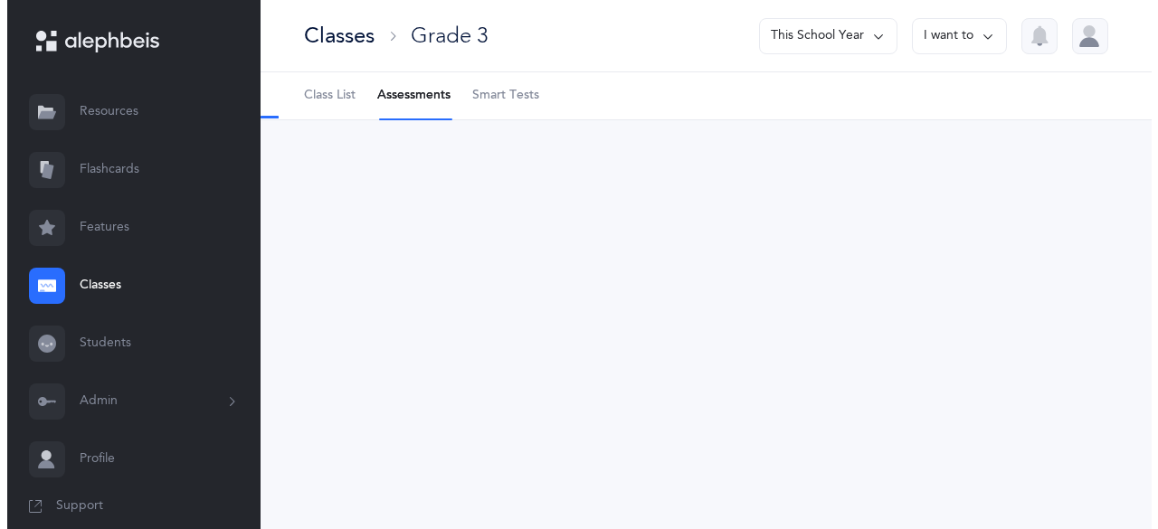
scroll to position [0, 0]
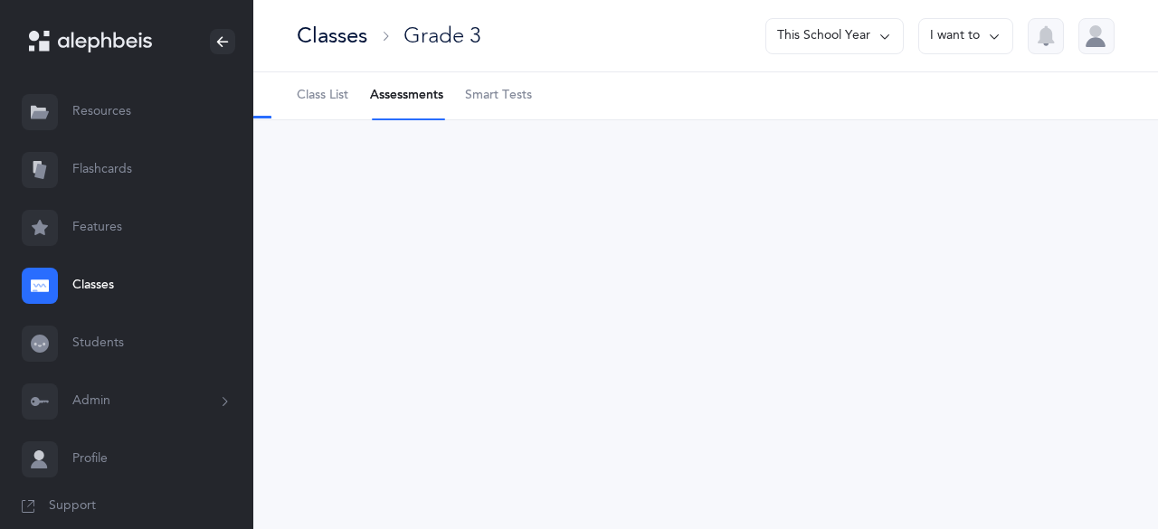
select select "2"
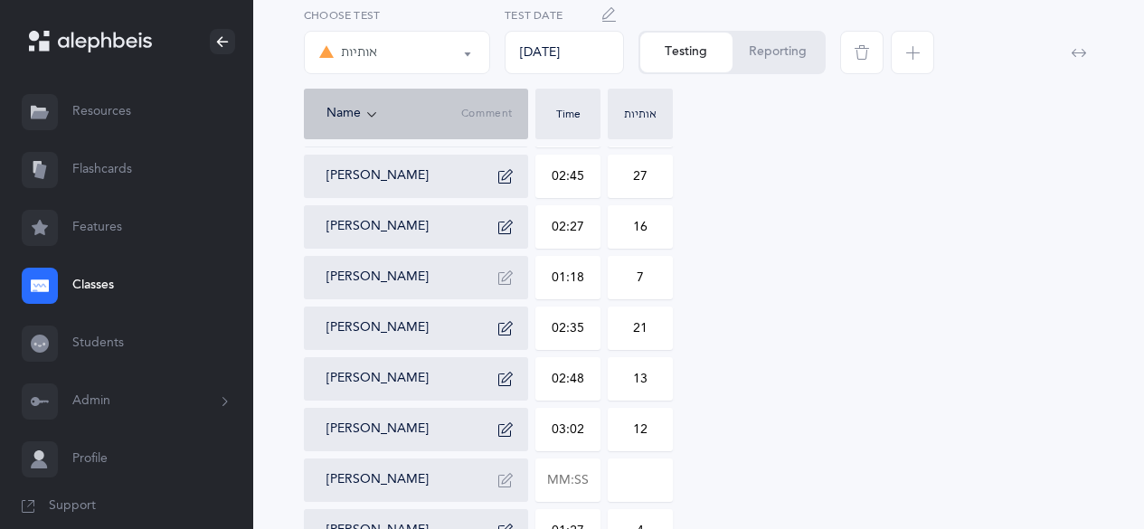
scroll to position [1076, 0]
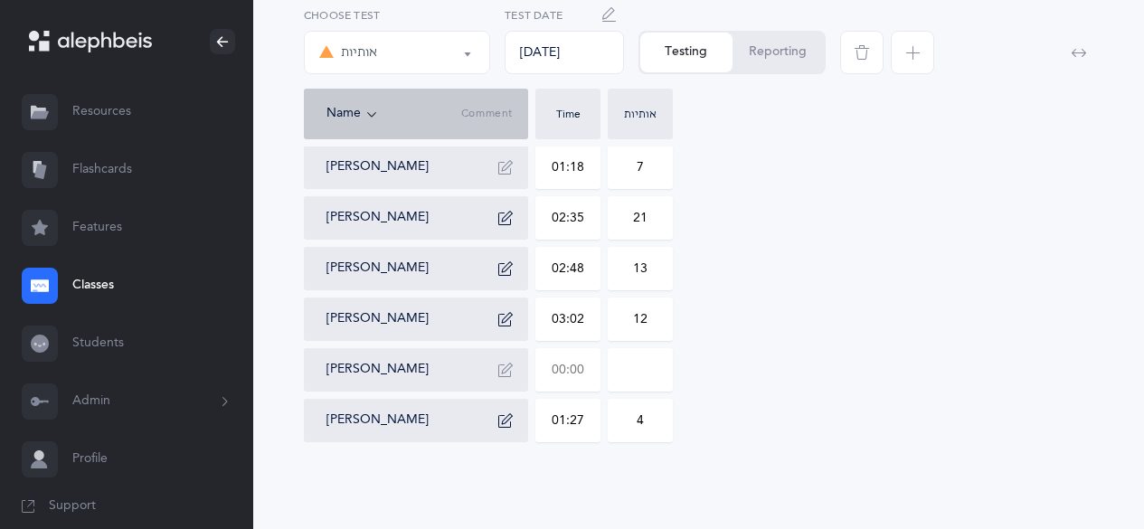
click at [563, 374] on input "text" at bounding box center [567, 370] width 63 height 42
click at [631, 369] on input at bounding box center [640, 370] width 63 height 42
type input "02:20"
drag, startPoint x: 631, startPoint y: 369, endPoint x: 648, endPoint y: 367, distance: 16.4
click at [648, 367] on input "0" at bounding box center [640, 370] width 63 height 42
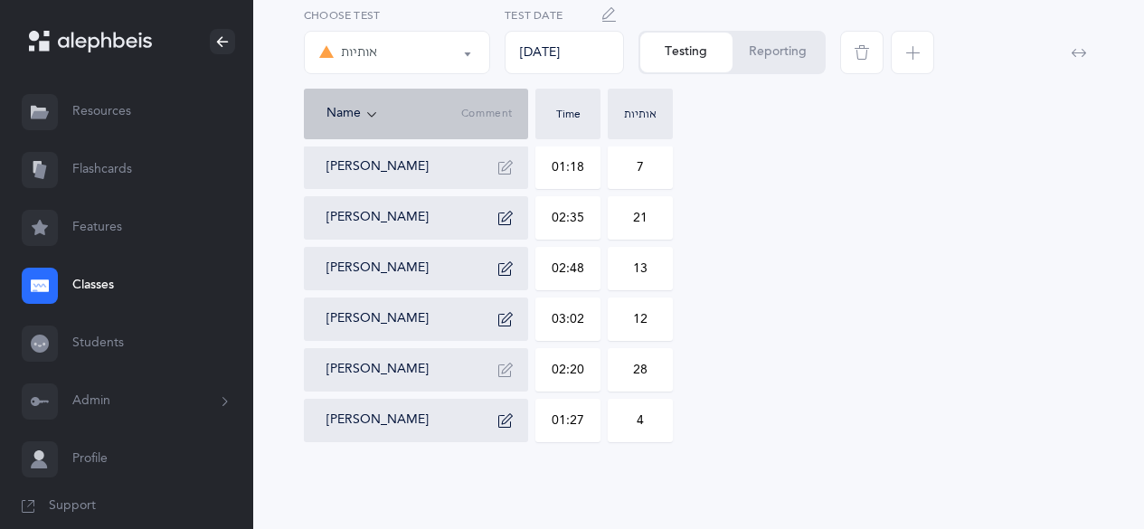
type input "28"
click at [490, 375] on div "[PERSON_NAME]" at bounding box center [424, 369] width 194 height 29
click at [507, 373] on icon "button" at bounding box center [505, 370] width 14 height 14
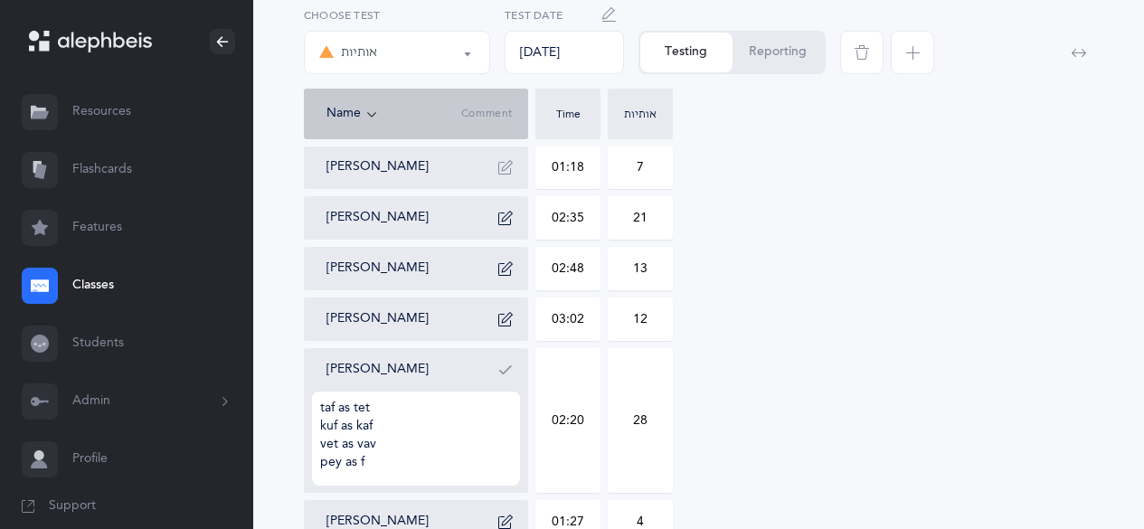
scroll to position [4, 0]
type textarea "taf as tet kuf as kaf vet as vav pey as f does recognize sofiyot"
click at [503, 375] on icon "button" at bounding box center [505, 370] width 14 height 14
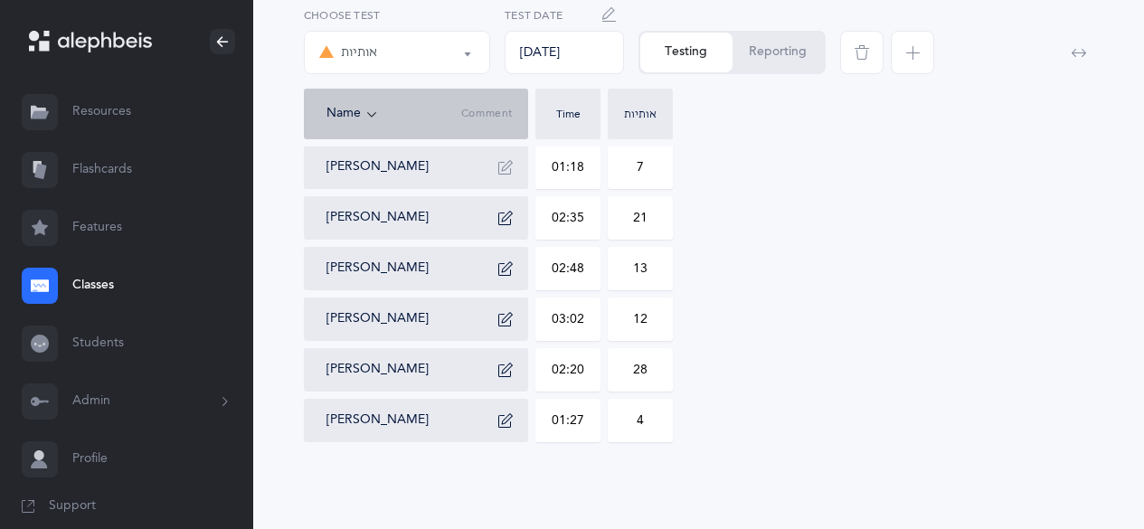
click at [421, 33] on button "אותיות" at bounding box center [397, 52] width 186 height 43
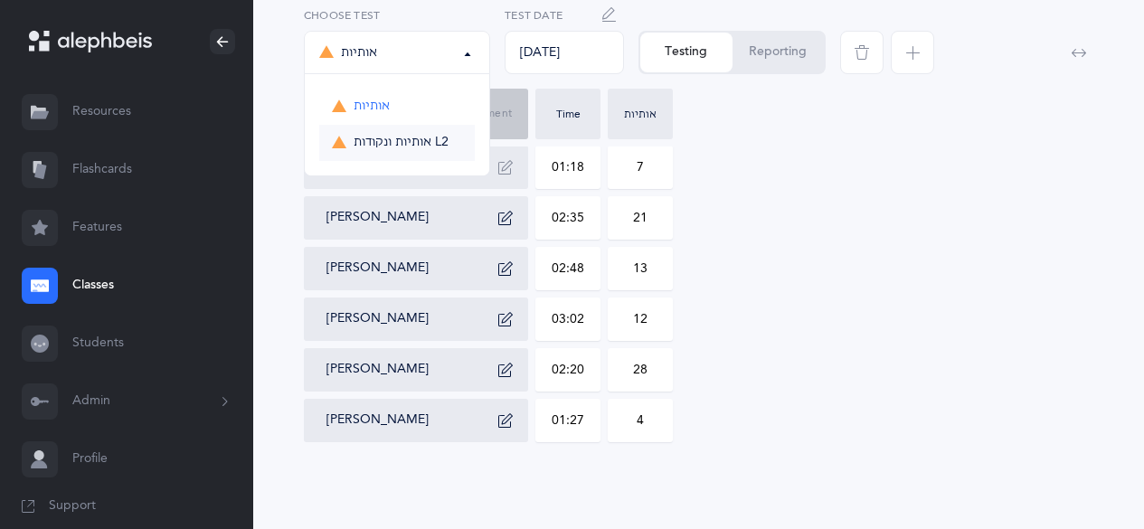
click at [373, 141] on span "אותיות ונקודות L2" at bounding box center [401, 143] width 95 height 16
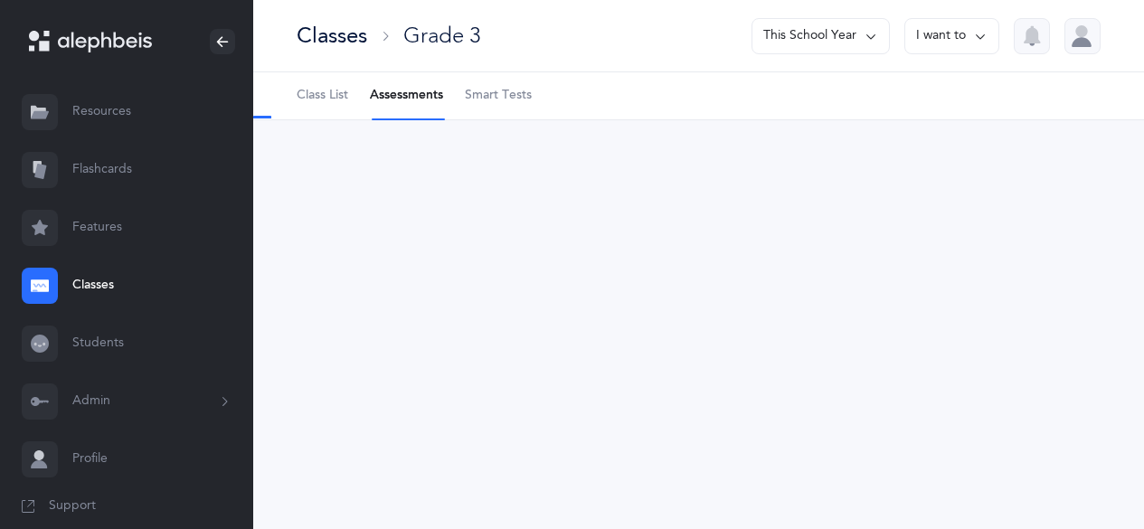
scroll to position [0, 0]
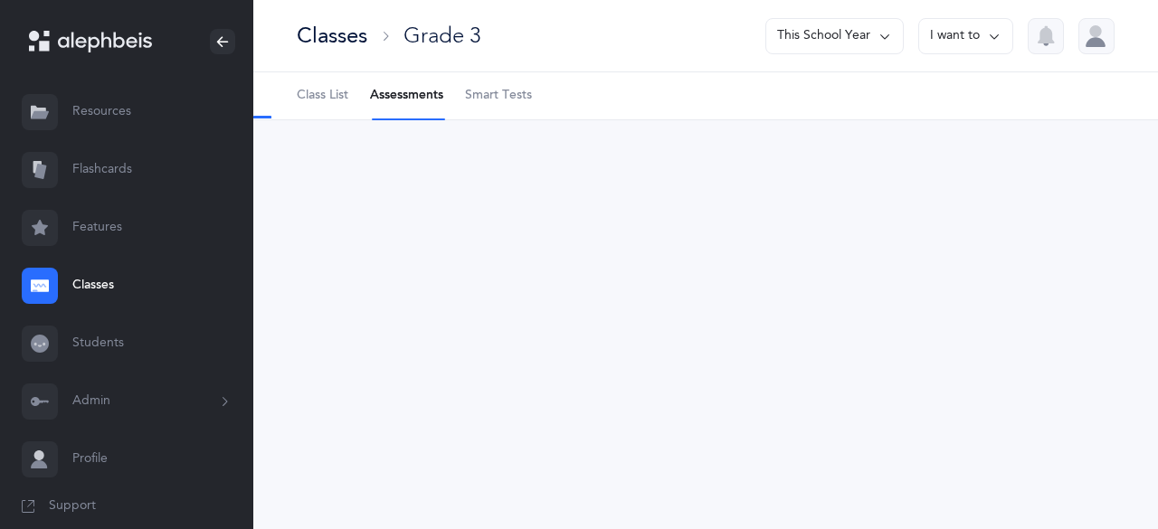
select select "9"
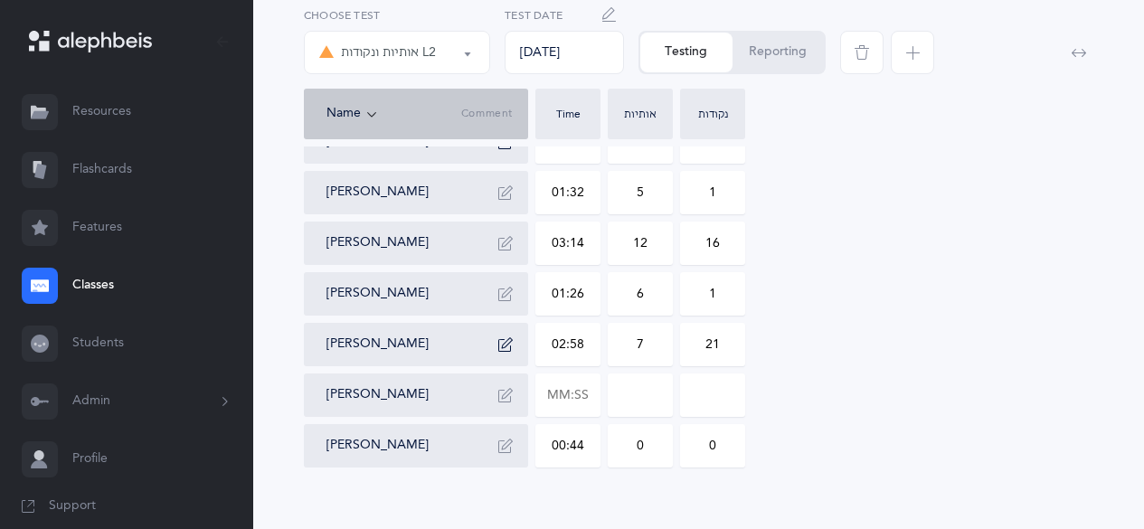
scroll to position [1076, 0]
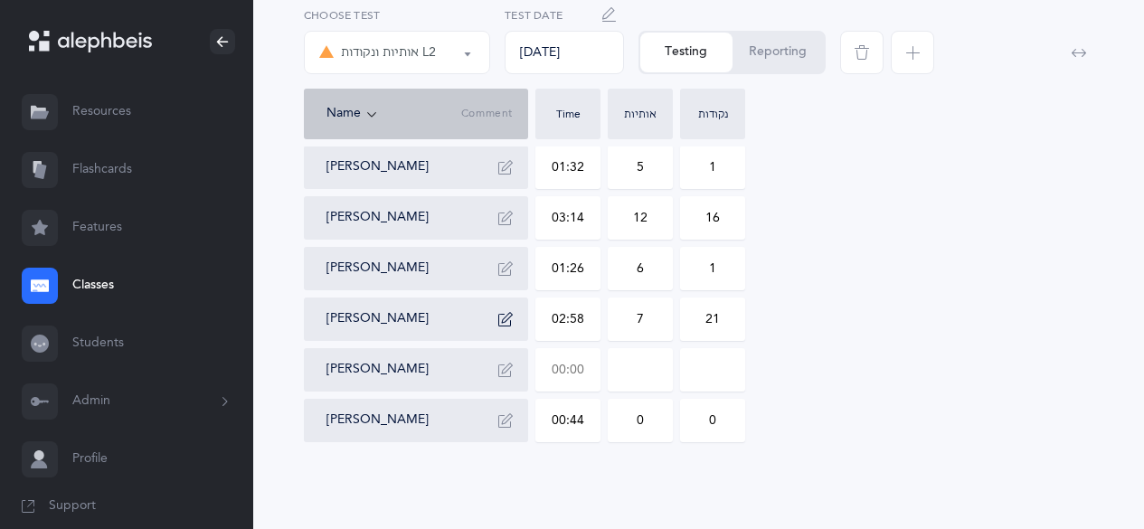
click at [568, 366] on input "text" at bounding box center [567, 370] width 63 height 42
click at [629, 376] on input at bounding box center [640, 370] width 63 height 42
type input "02:13"
type input "0"
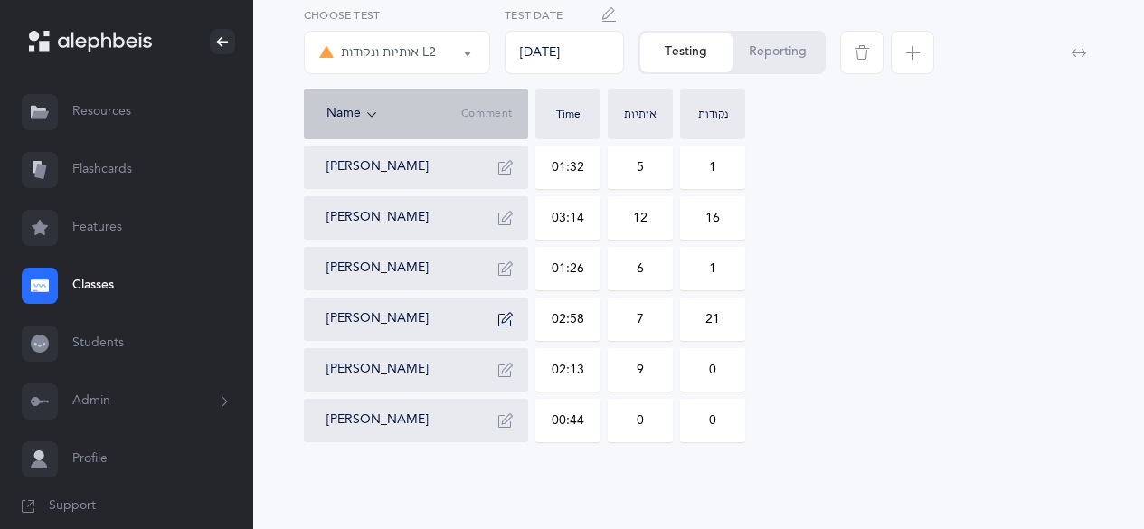
type input "9"
click at [510, 364] on icon "button" at bounding box center [505, 370] width 14 height 14
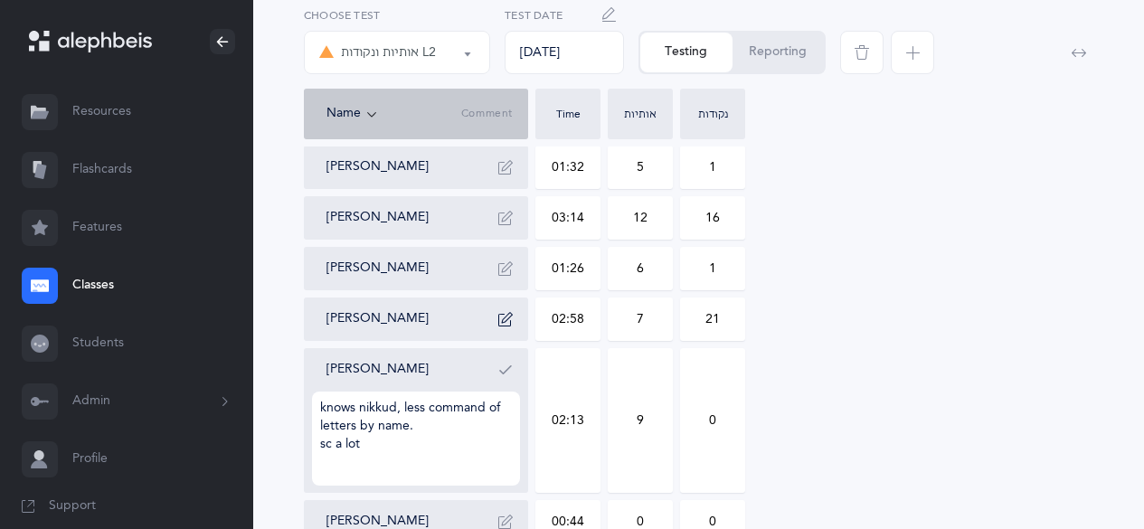
type textarea "knows nikkud, less command of letters by name. sc a lot"
click at [511, 364] on icon "button" at bounding box center [505, 370] width 14 height 14
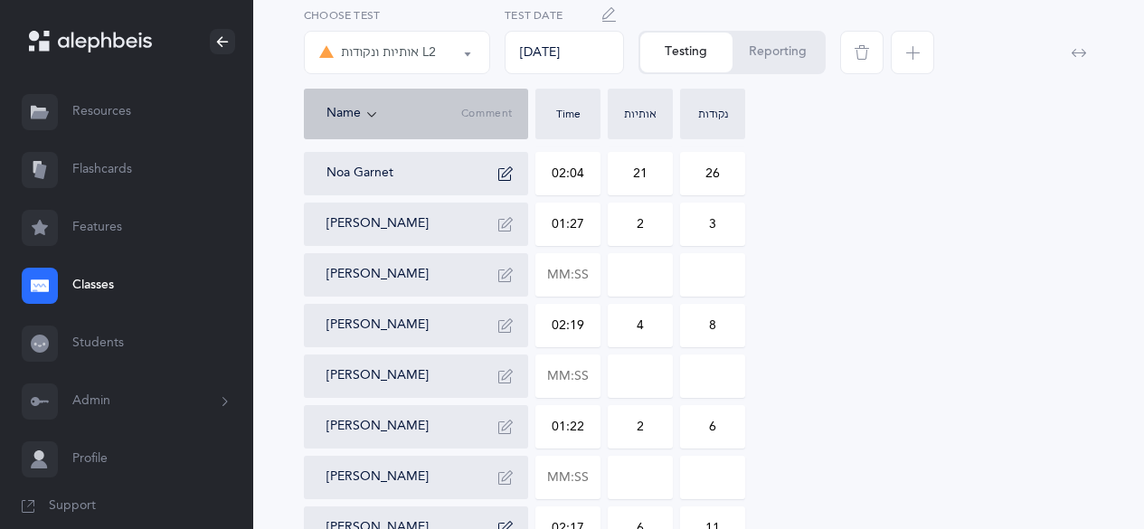
scroll to position [667, 0]
click at [562, 384] on input "text" at bounding box center [567, 375] width 63 height 42
click at [642, 379] on input at bounding box center [640, 375] width 63 height 42
type input "03:38"
type input "0"
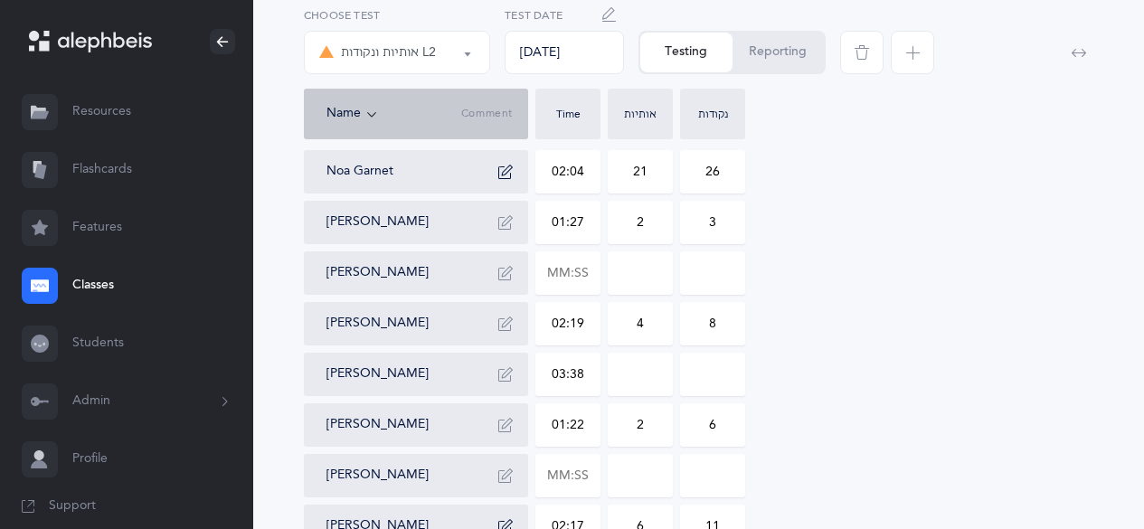
type input "0"
type input "2"
click at [710, 379] on input "0" at bounding box center [712, 375] width 63 height 42
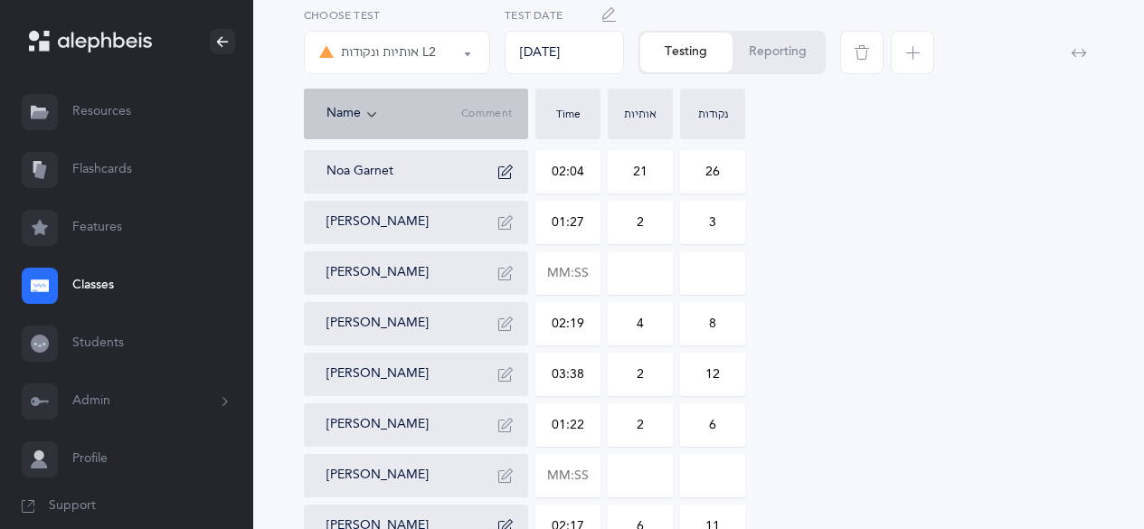
type input "12"
click at [511, 376] on icon "button" at bounding box center [505, 374] width 14 height 14
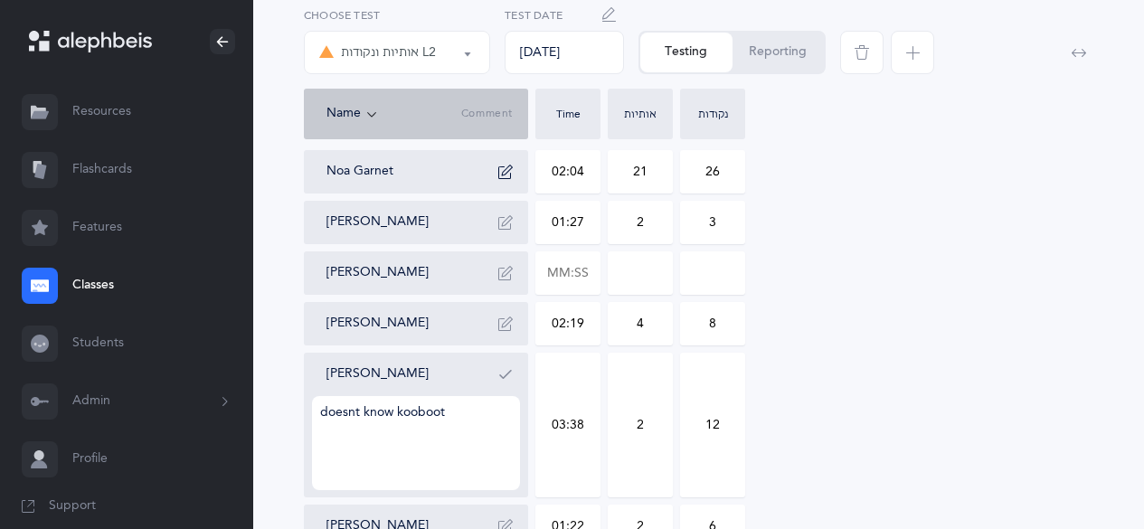
type textarea "doesnt know [PERSON_NAME]"
click at [511, 376] on icon "button" at bounding box center [505, 374] width 14 height 14
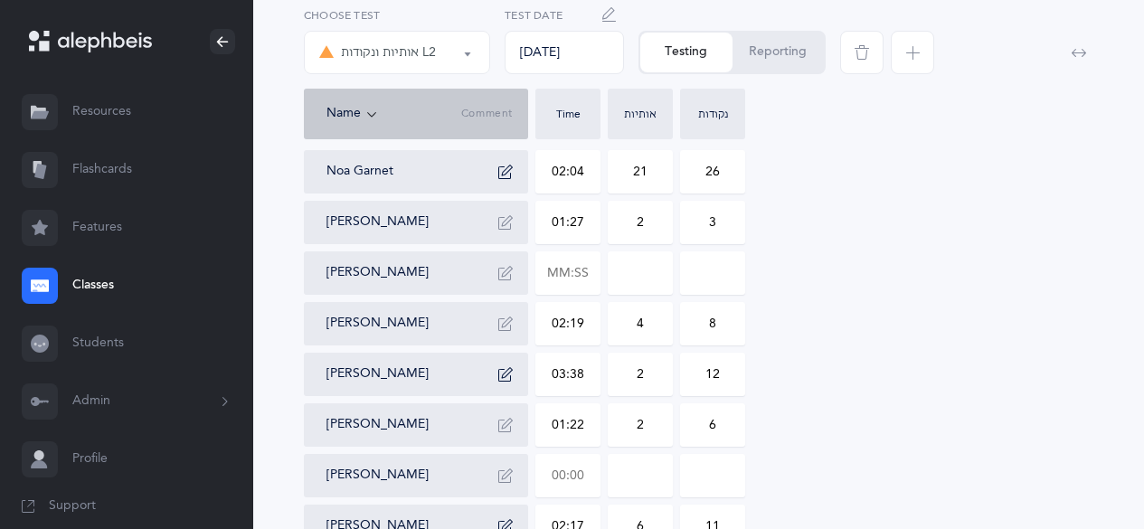
click at [569, 473] on input "text" at bounding box center [567, 476] width 63 height 42
click at [641, 484] on input at bounding box center [640, 476] width 63 height 42
type input "01:59"
type input "0"
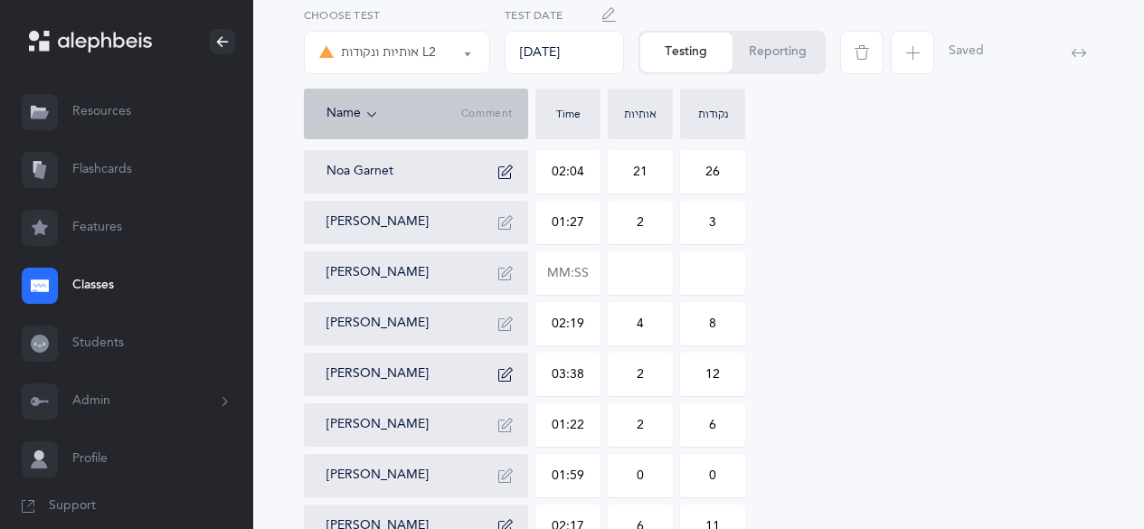
drag, startPoint x: 640, startPoint y: 475, endPoint x: 624, endPoint y: 476, distance: 16.3
click at [624, 476] on input "0" at bounding box center [640, 476] width 63 height 42
type input "9"
drag, startPoint x: 704, startPoint y: 484, endPoint x: 754, endPoint y: 478, distance: 50.9
click at [754, 478] on div "Lotem Aharoni 00:57 2 5 [PERSON_NAME] 01:24 5 12 [PERSON_NAME] 02:54 11 7 [PERS…" at bounding box center [699, 248] width 790 height 1208
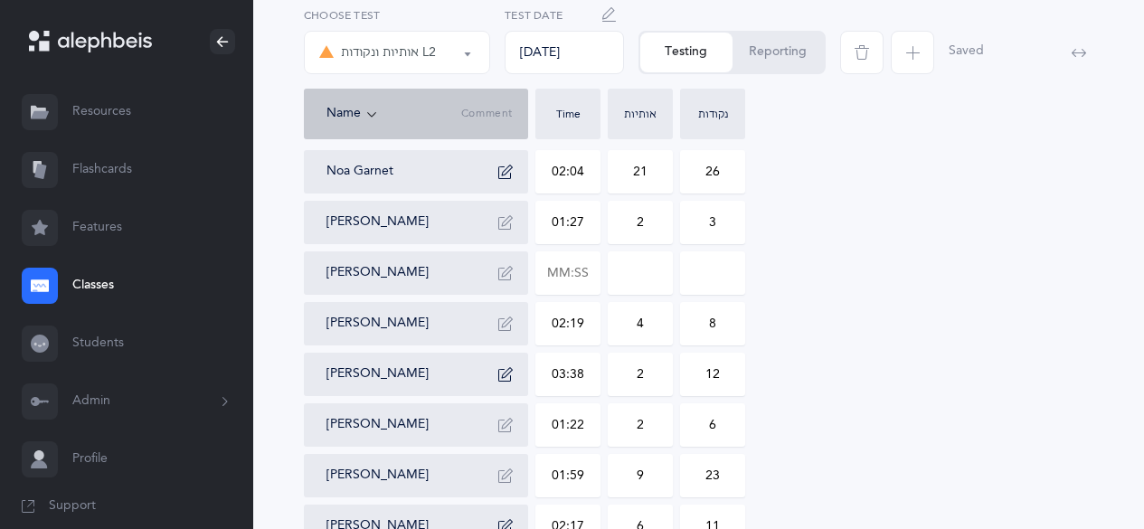
type input "23"
click at [497, 474] on button "button" at bounding box center [505, 475] width 29 height 29
type textarea "doest know [PERSON_NAME]"
click at [497, 474] on button "button" at bounding box center [505, 475] width 29 height 29
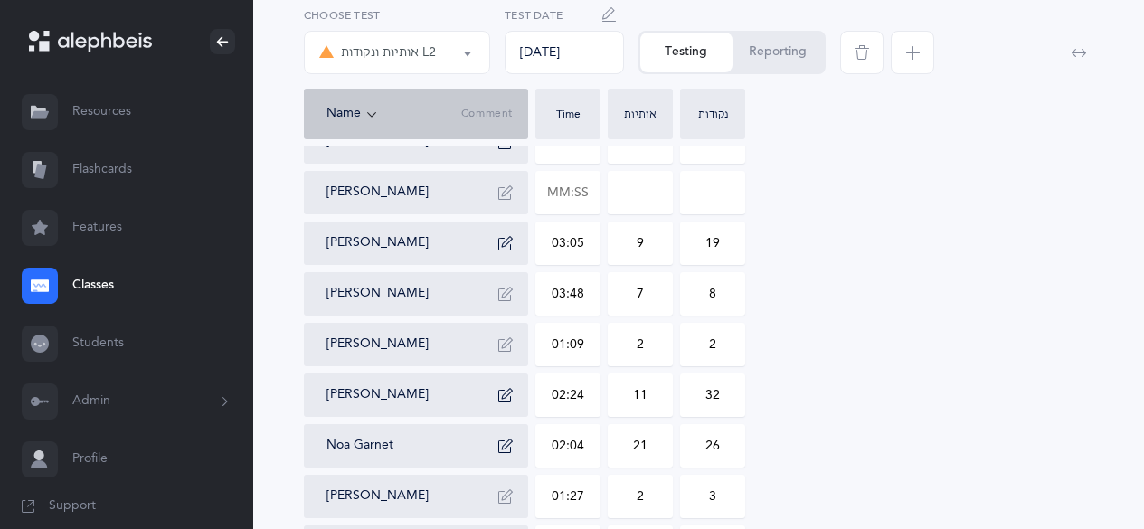
scroll to position [0, 0]
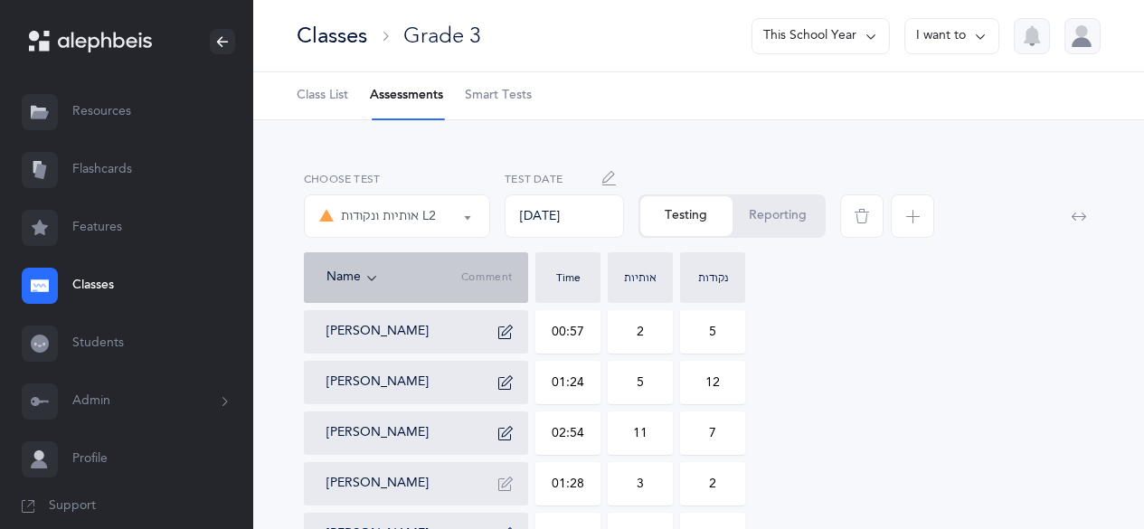
click at [92, 297] on link "Classes" at bounding box center [126, 286] width 253 height 58
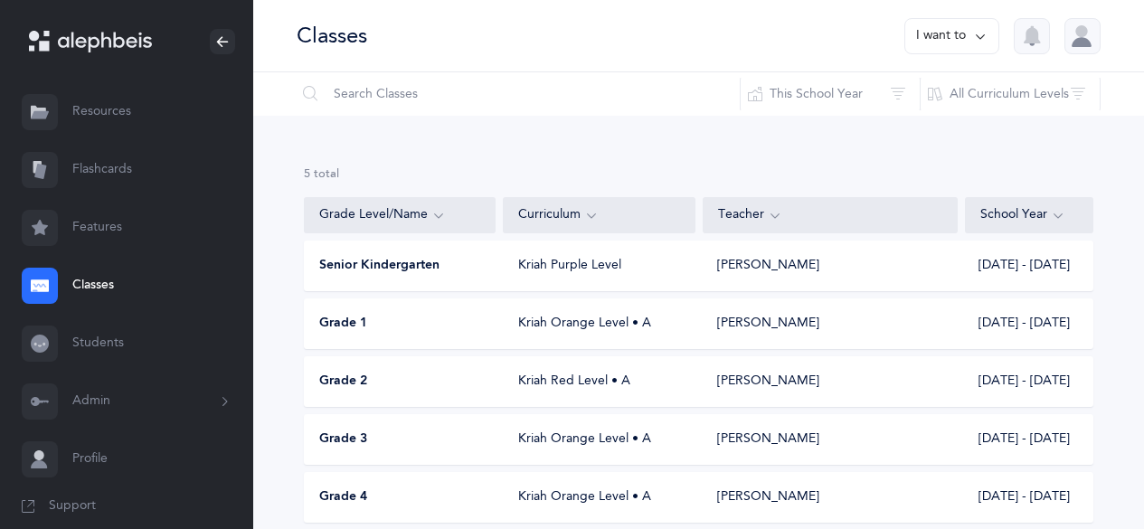
click at [341, 376] on span "Grade 2" at bounding box center [343, 382] width 48 height 18
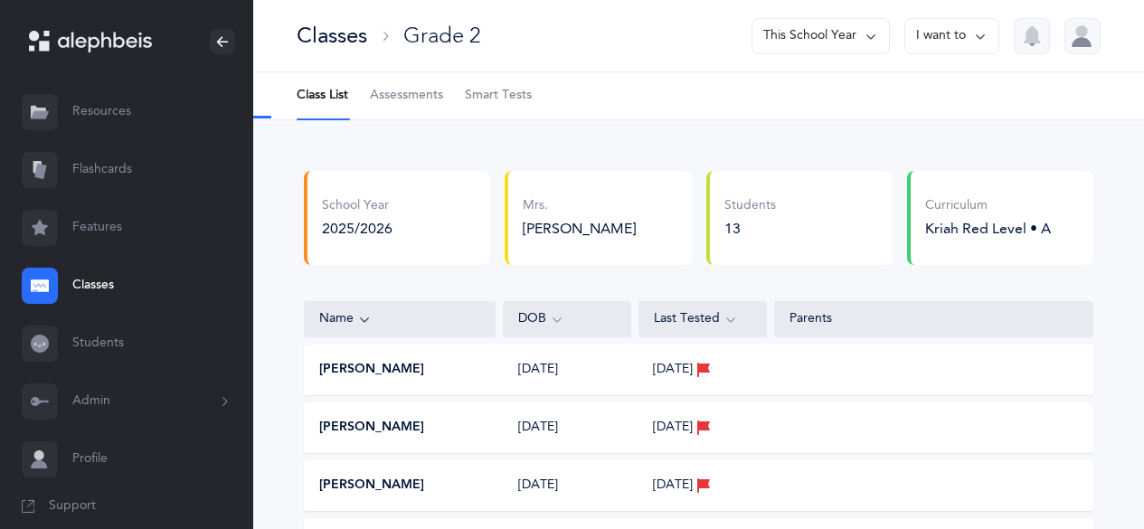
select select "2"
click at [420, 109] on link "Assessments" at bounding box center [406, 95] width 73 height 47
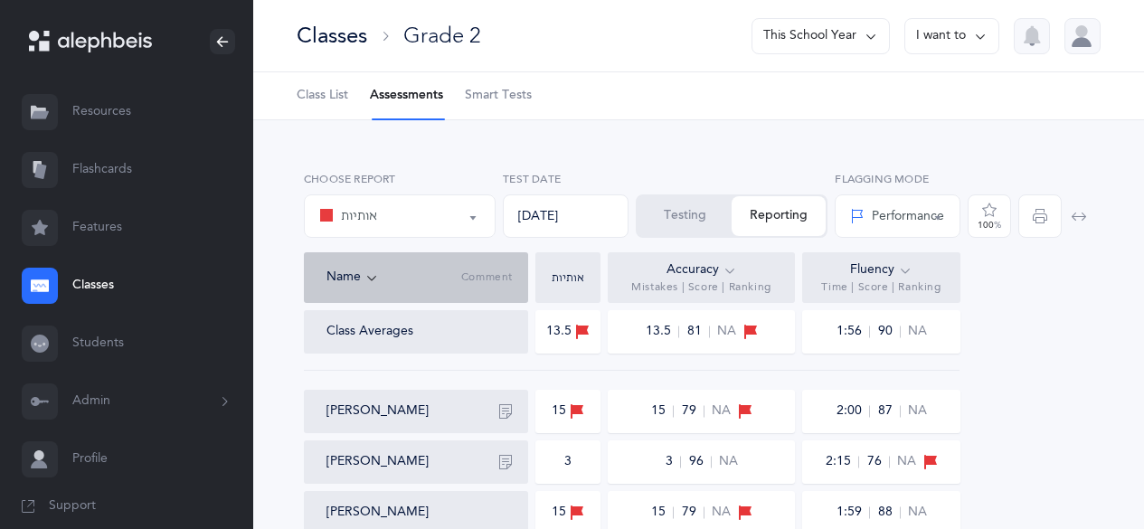
click at [696, 230] on button "Testing" at bounding box center [685, 216] width 94 height 40
